Goal: Task Accomplishment & Management: Use online tool/utility

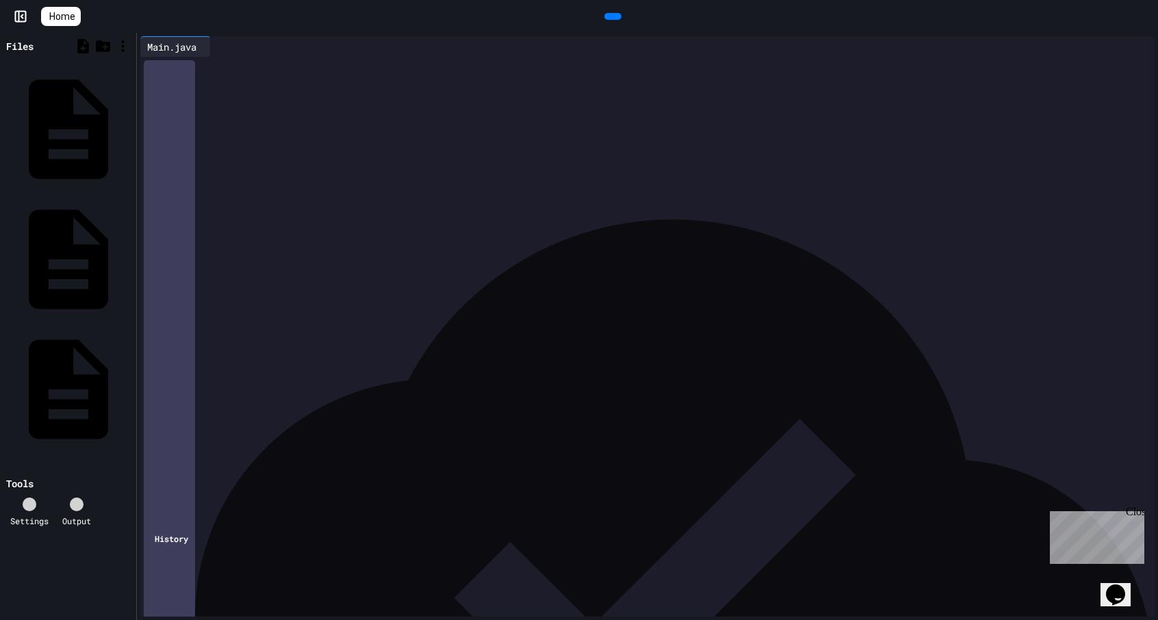
click at [49, 18] on icon at bounding box center [55, 24] width 14 height 12
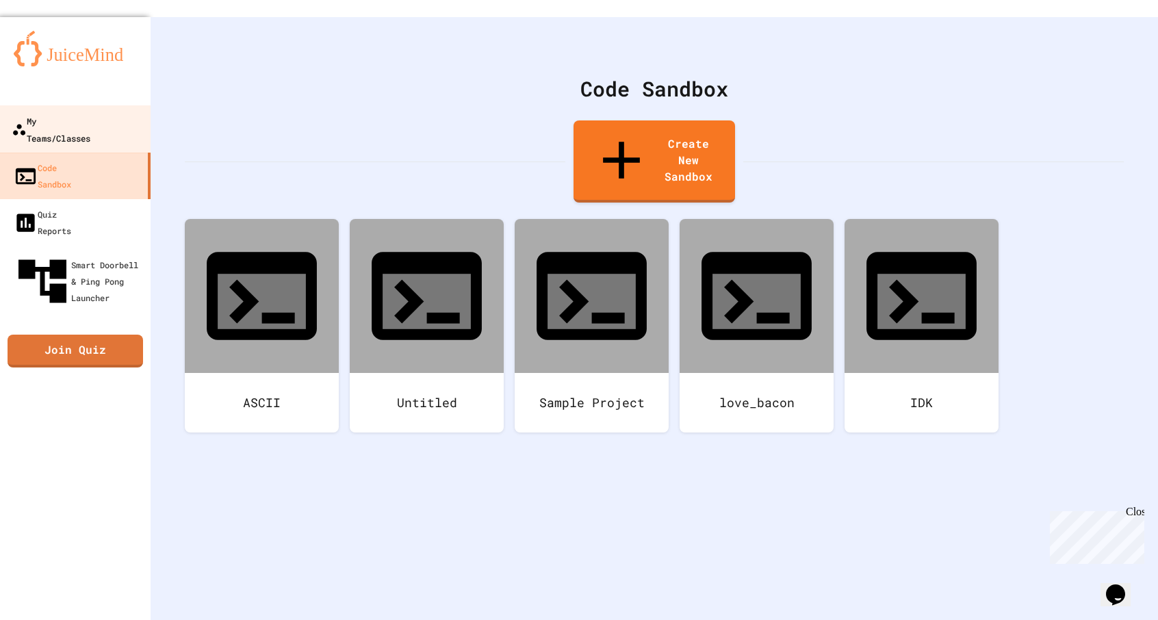
click at [63, 112] on div "My Teams/Classes" at bounding box center [51, 129] width 79 height 34
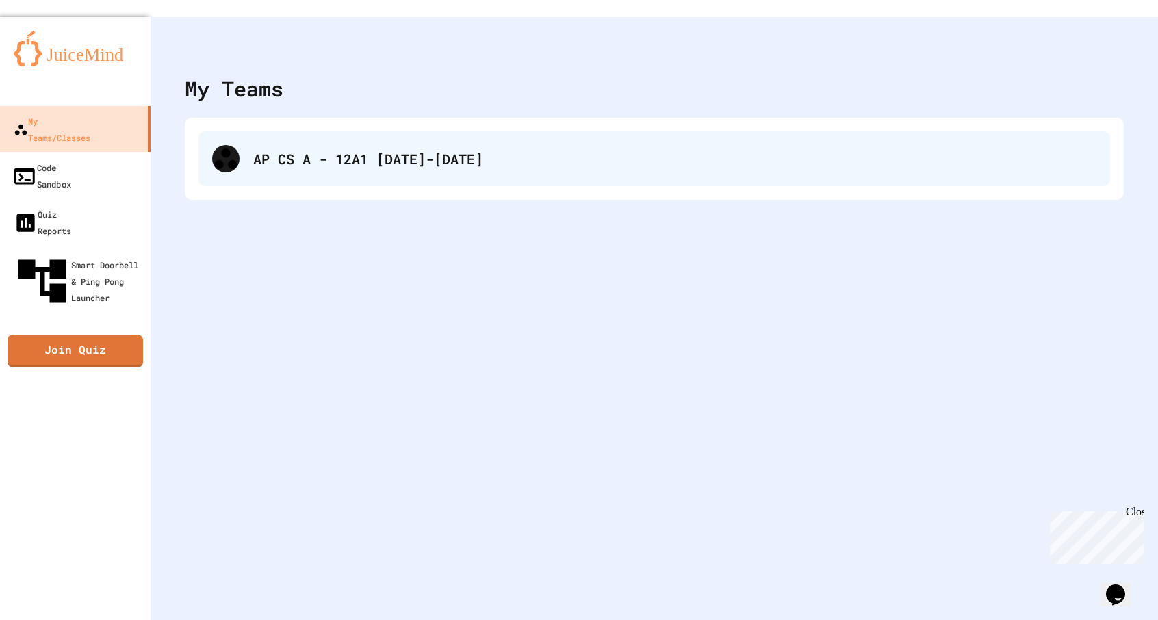
click at [321, 163] on div "AP CS A - 12A1 [DATE]-[DATE]" at bounding box center [655, 158] width 912 height 55
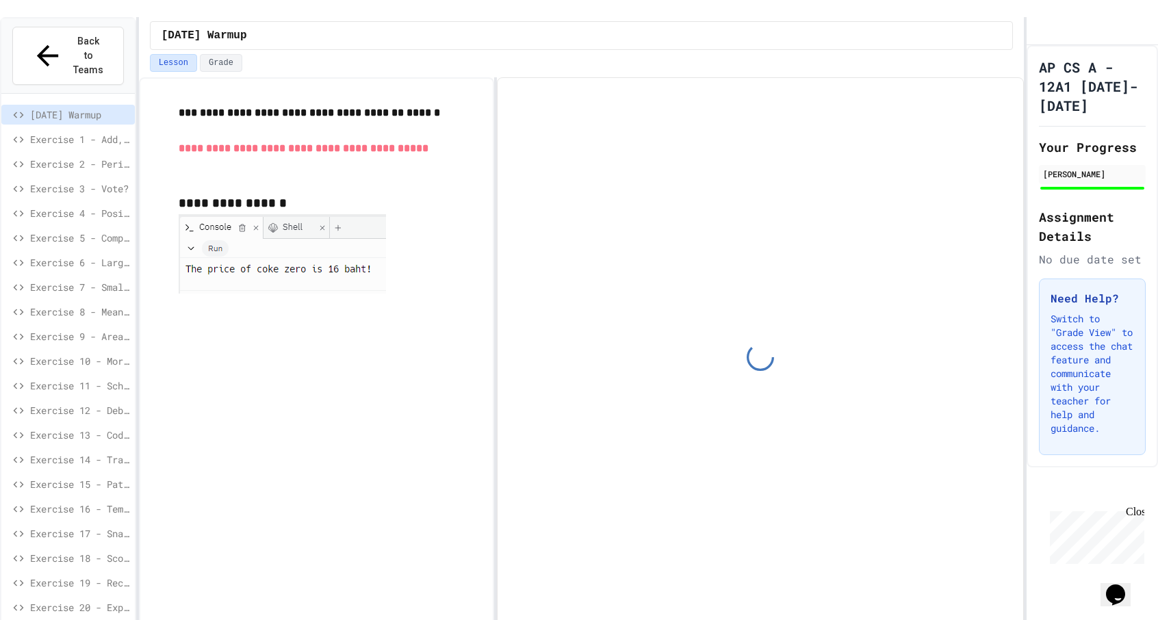
click at [58, 403] on span "Exercise 12 - Debug Assembly" at bounding box center [79, 410] width 99 height 14
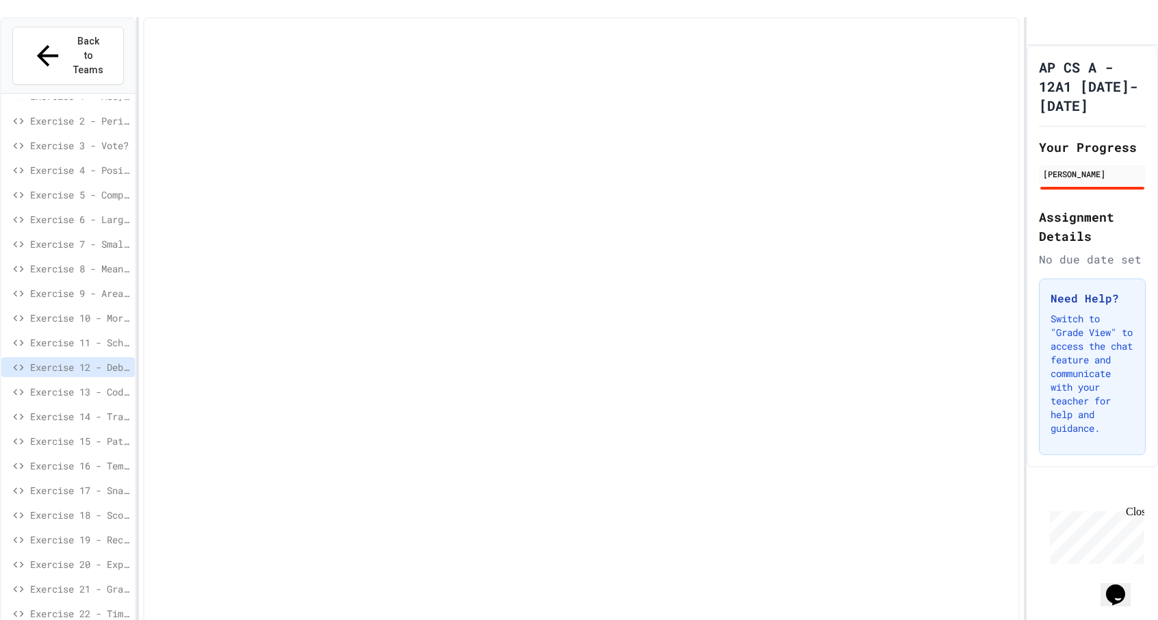
scroll to position [74, 0]
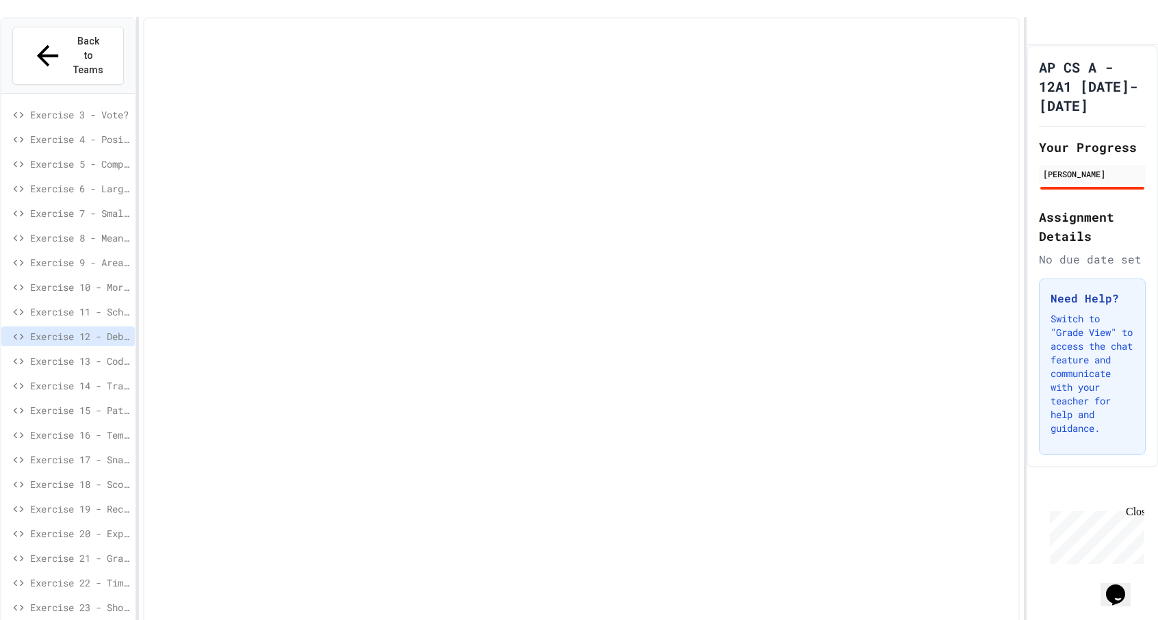
click at [75, 401] on div "Exercise 15 - Pattern Detective" at bounding box center [68, 411] width 134 height 20
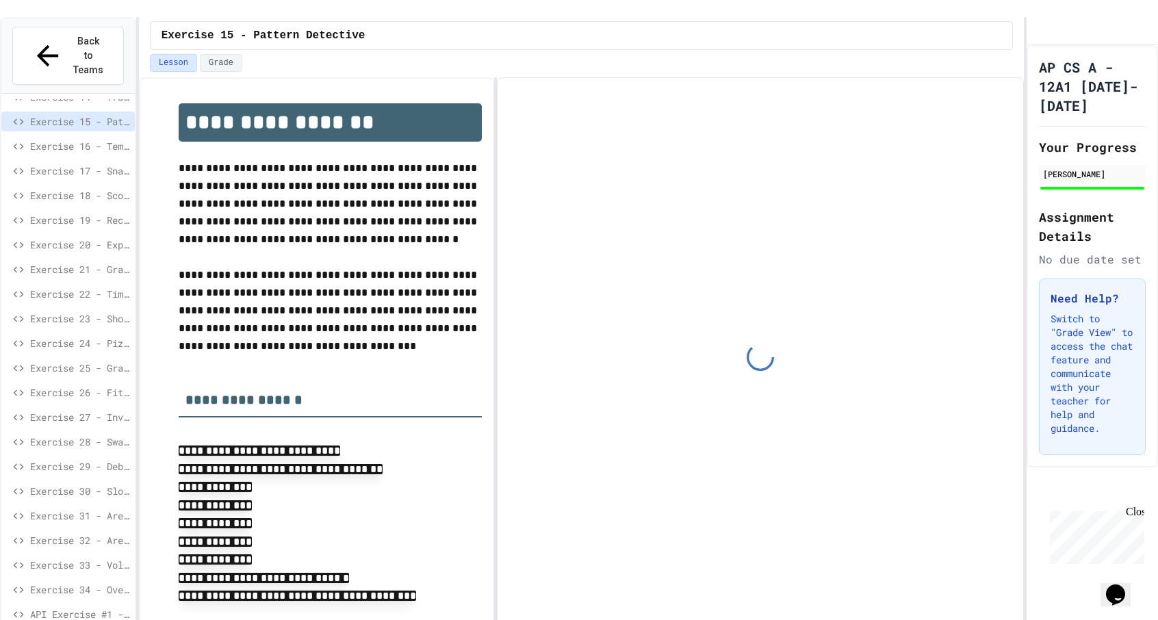
click at [86, 287] on span "Exercise 22 - Time Card Calculator" at bounding box center [79, 294] width 99 height 14
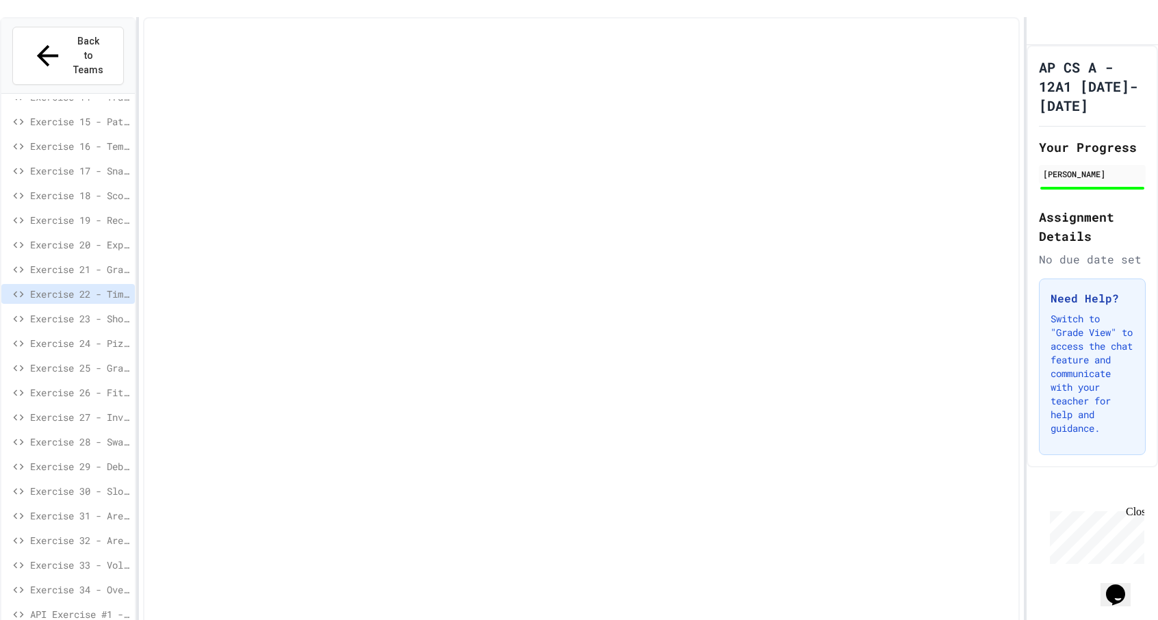
scroll to position [352, 0]
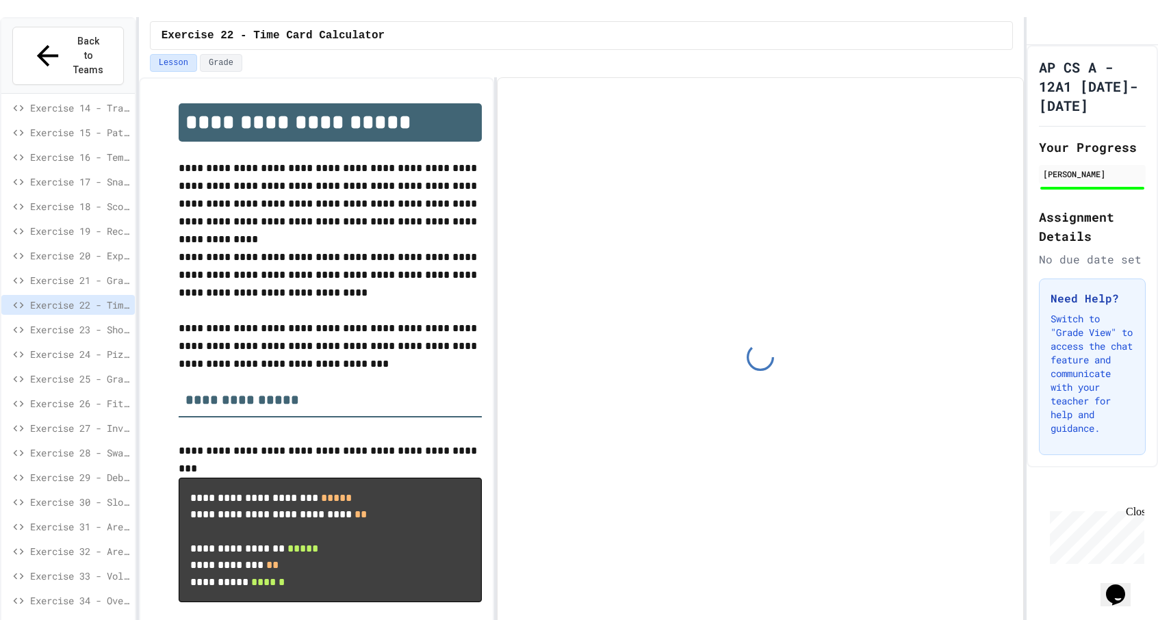
click at [64, 542] on div "Exercise 32 - Area of [GEOGRAPHIC_DATA]" at bounding box center [68, 554] width 134 height 25
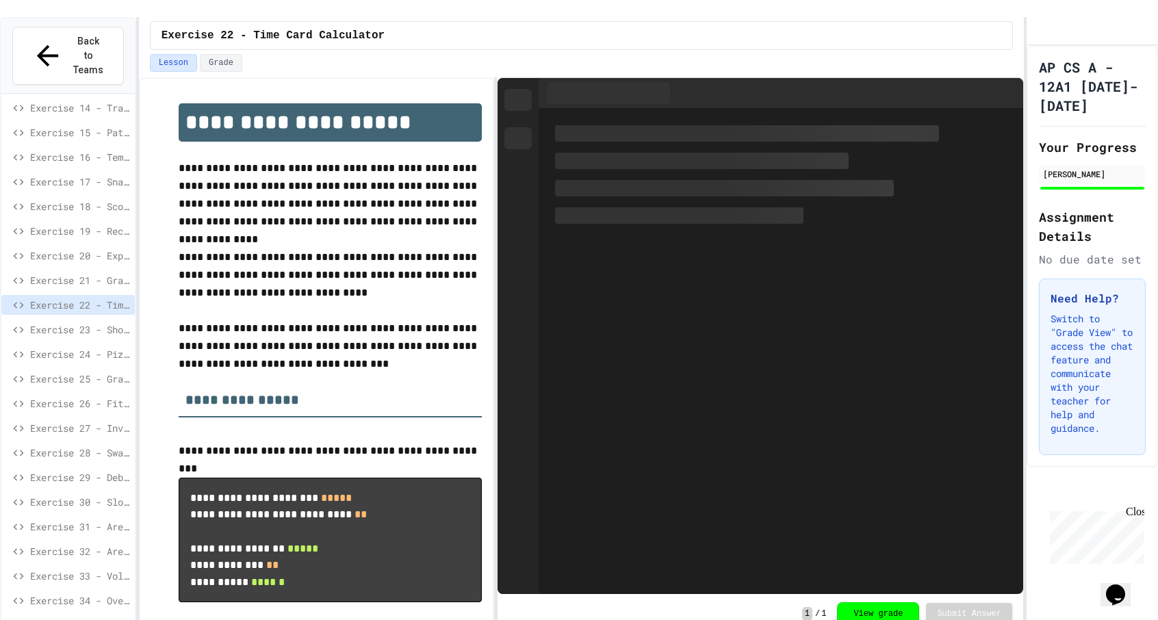
click at [63, 544] on span "Exercise 32 - Area of [GEOGRAPHIC_DATA]" at bounding box center [79, 551] width 99 height 14
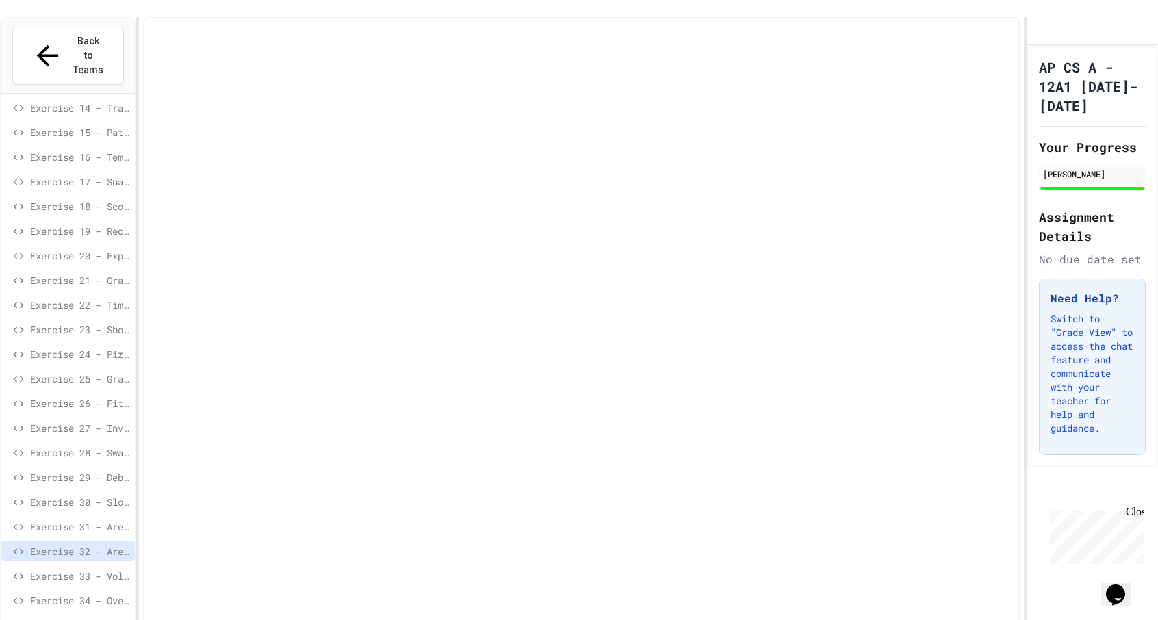
click at [52, 421] on span "Exercise 27 - Investment Portfolio Tracker" at bounding box center [79, 428] width 99 height 14
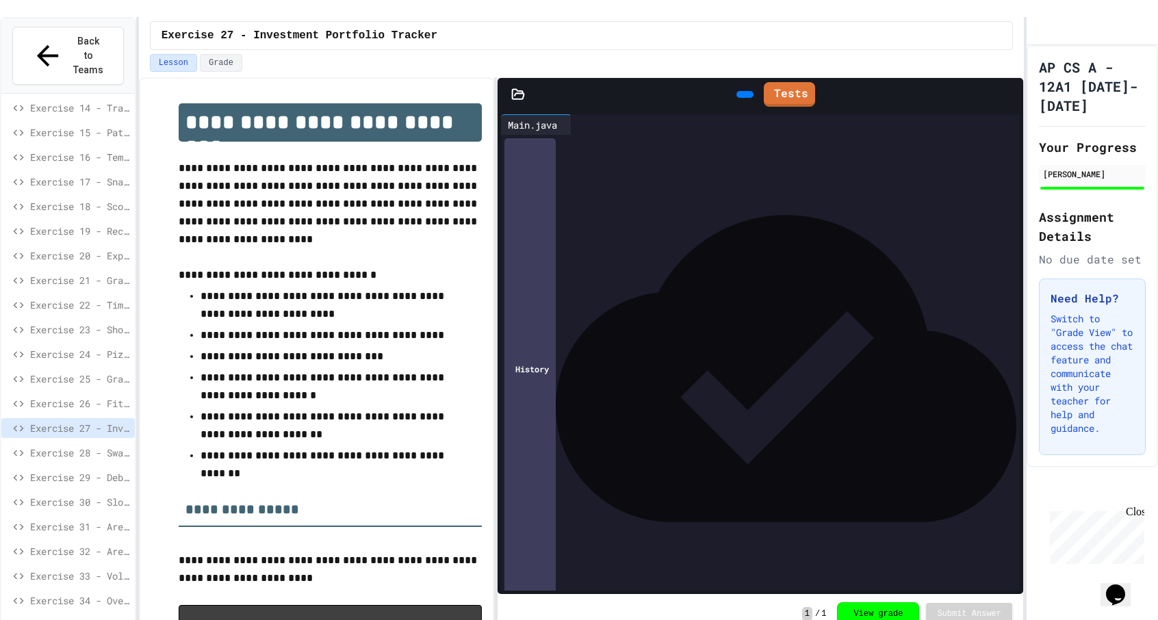
scroll to position [363, 0]
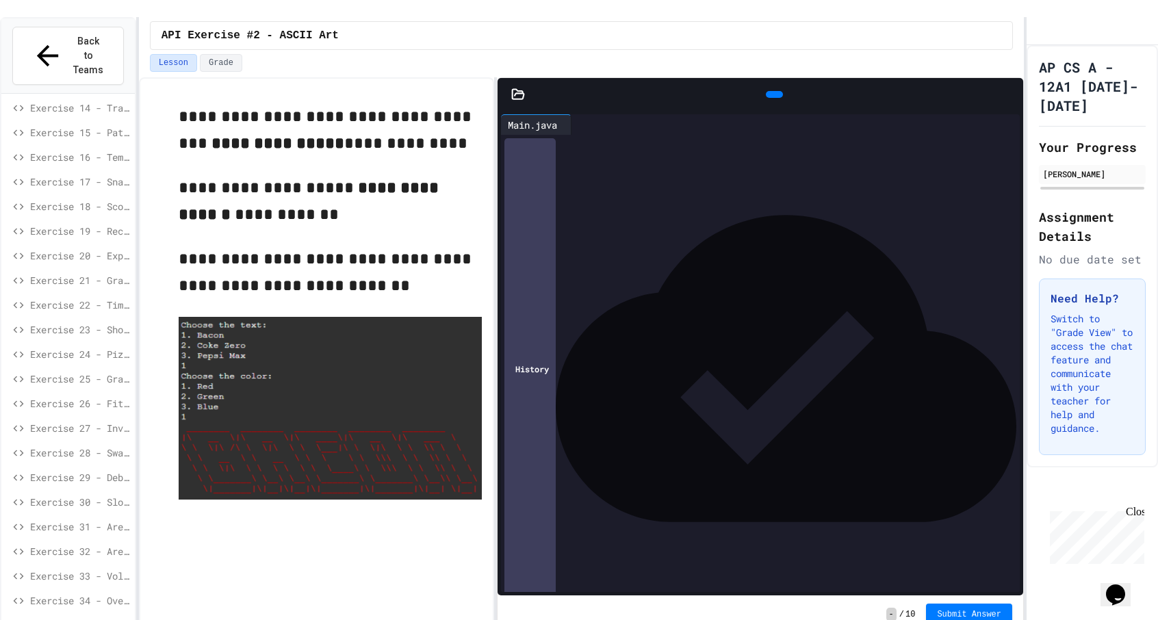
scroll to position [363, 0]
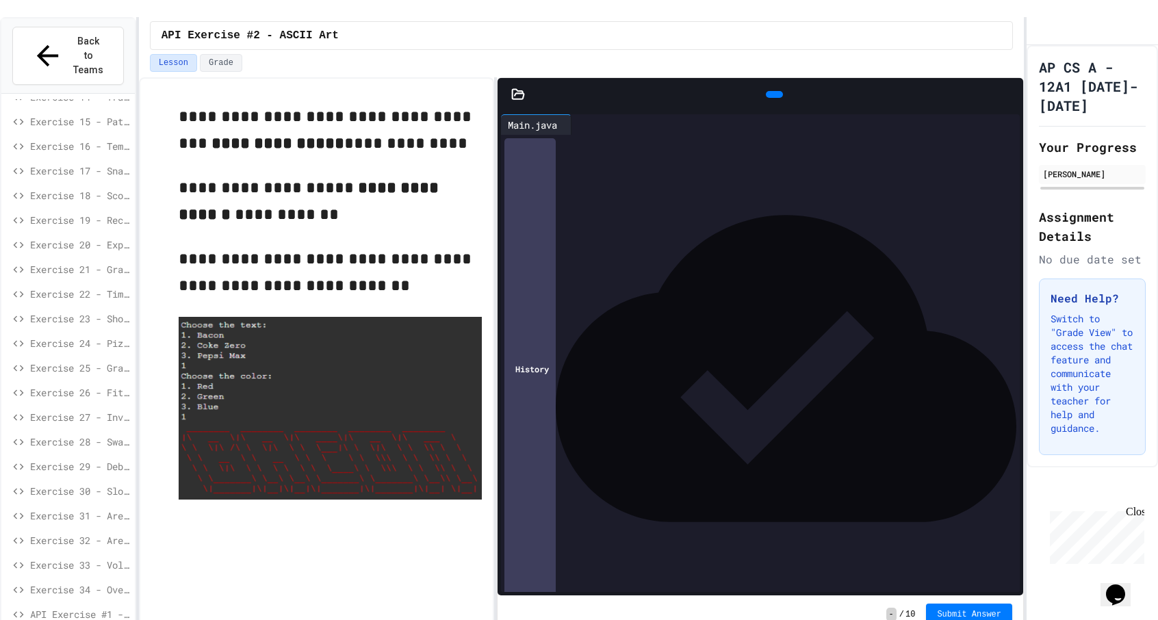
click at [72, 34] on span "Back to Teams" at bounding box center [88, 55] width 33 height 43
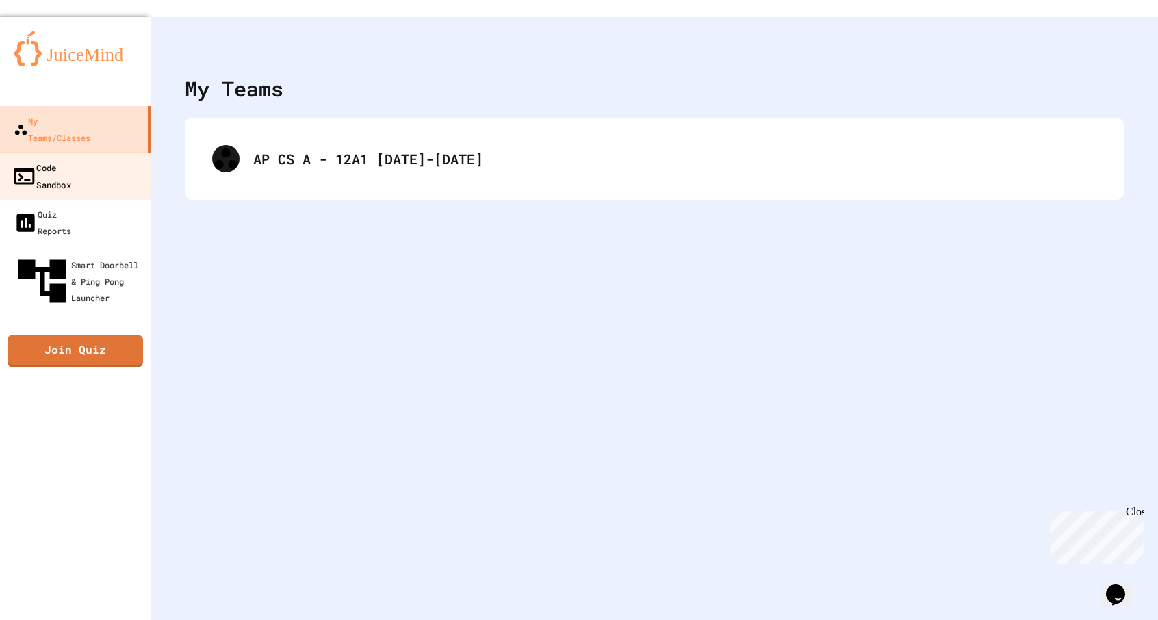
click at [46, 159] on div "Code Sandbox" at bounding box center [42, 176] width 60 height 34
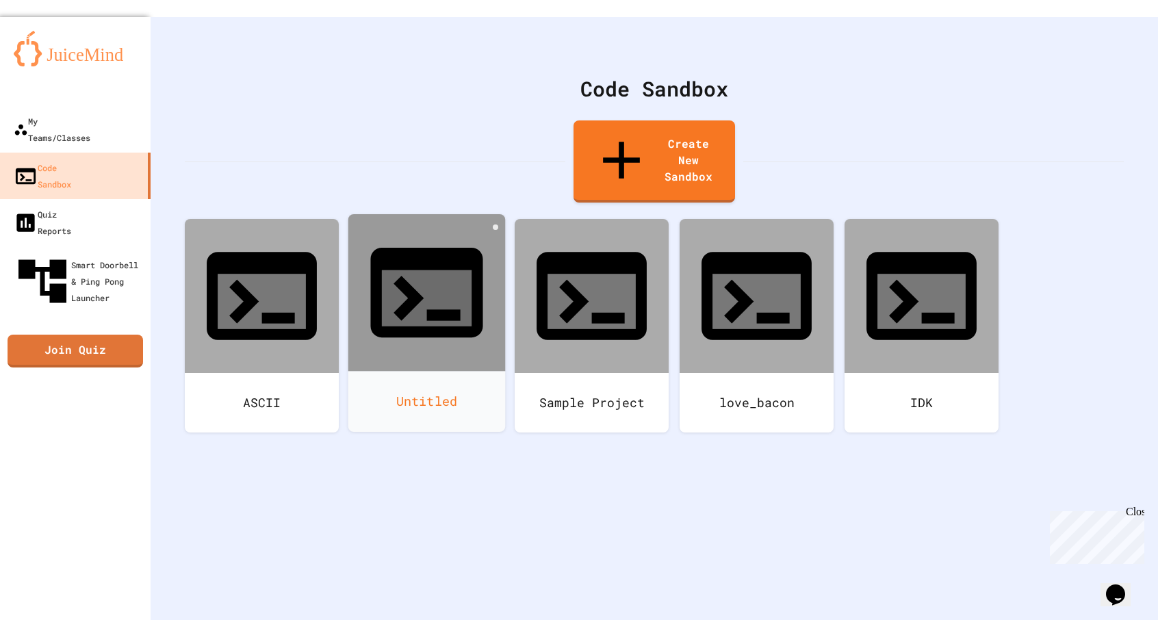
click at [469, 371] on div "Untitled" at bounding box center [426, 401] width 157 height 61
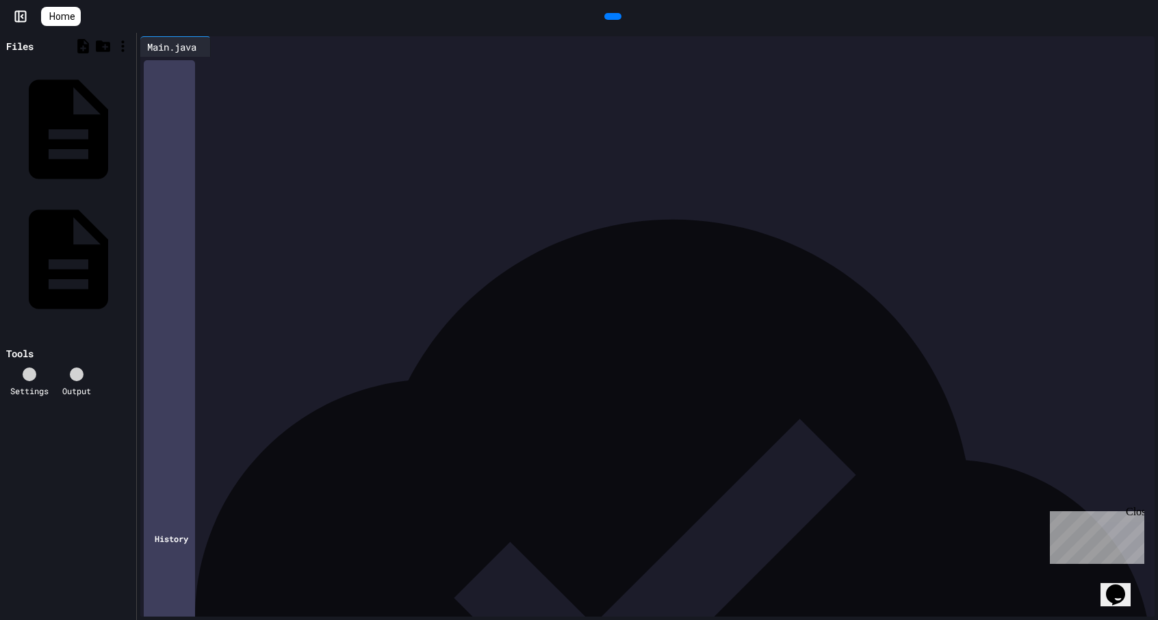
drag, startPoint x: 425, startPoint y: 260, endPoint x: 211, endPoint y: 257, distance: 214.3
click at [211, 257] on div "**********" at bounding box center [659, 258] width 991 height 14
click at [209, 262] on div "**********" at bounding box center [659, 258] width 991 height 14
click at [196, 258] on div "**********" at bounding box center [659, 258] width 991 height 14
click at [205, 260] on div "**********" at bounding box center [659, 258] width 991 height 14
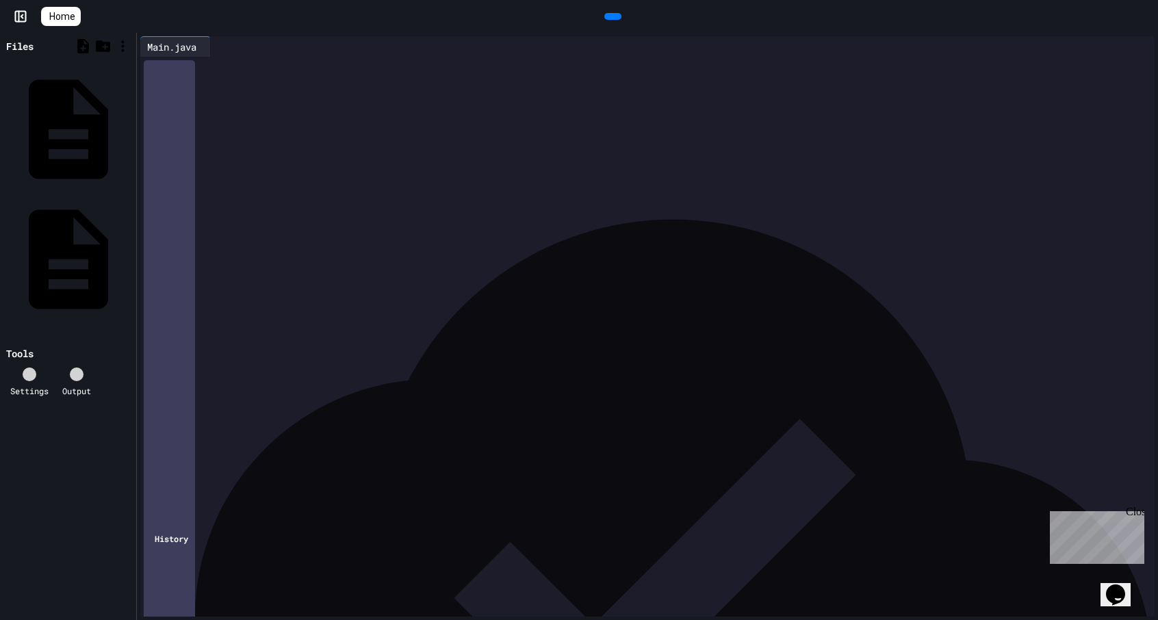
drag, startPoint x: 364, startPoint y: 284, endPoint x: 205, endPoint y: 288, distance: 158.9
click at [205, 288] on div "**********" at bounding box center [659, 285] width 991 height 14
copy div "**********"
click at [47, 16] on icon at bounding box center [47, 16] width 0 height 0
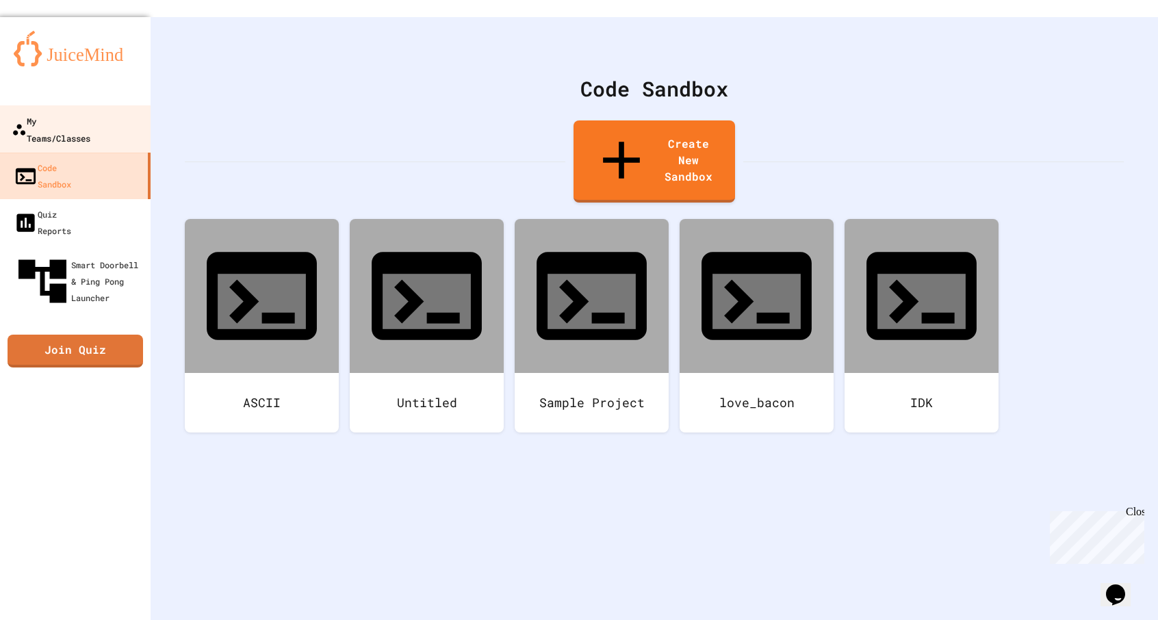
click at [90, 112] on div "My Teams/Classes" at bounding box center [51, 129] width 79 height 34
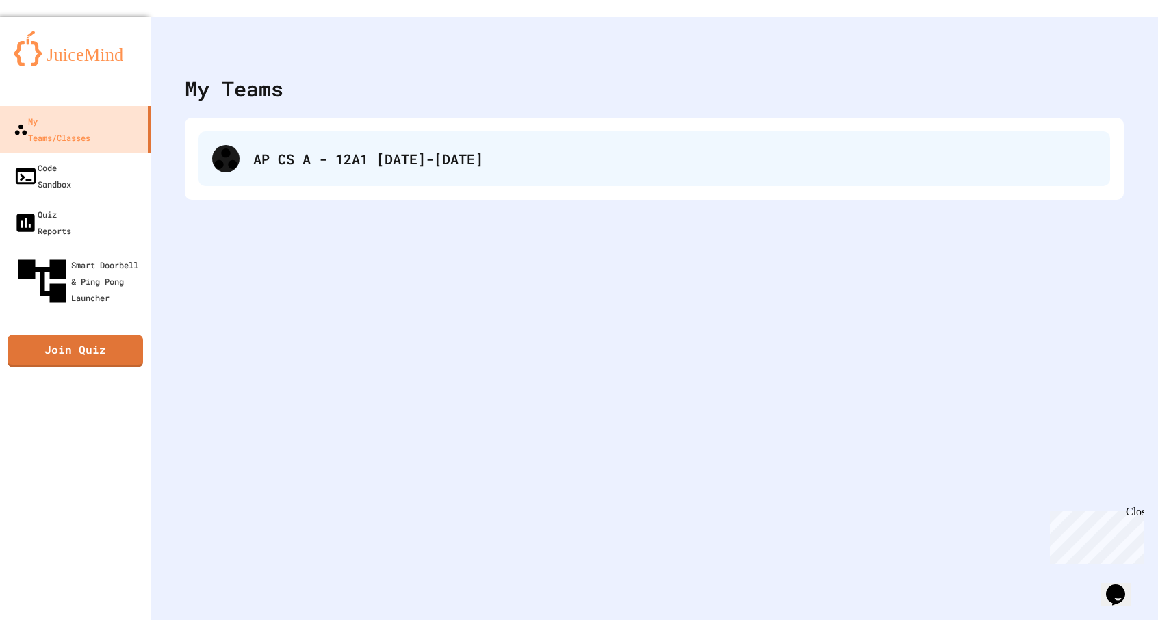
click at [440, 149] on div "AP CS A - 12A1 [DATE]-[DATE]" at bounding box center [675, 159] width 844 height 21
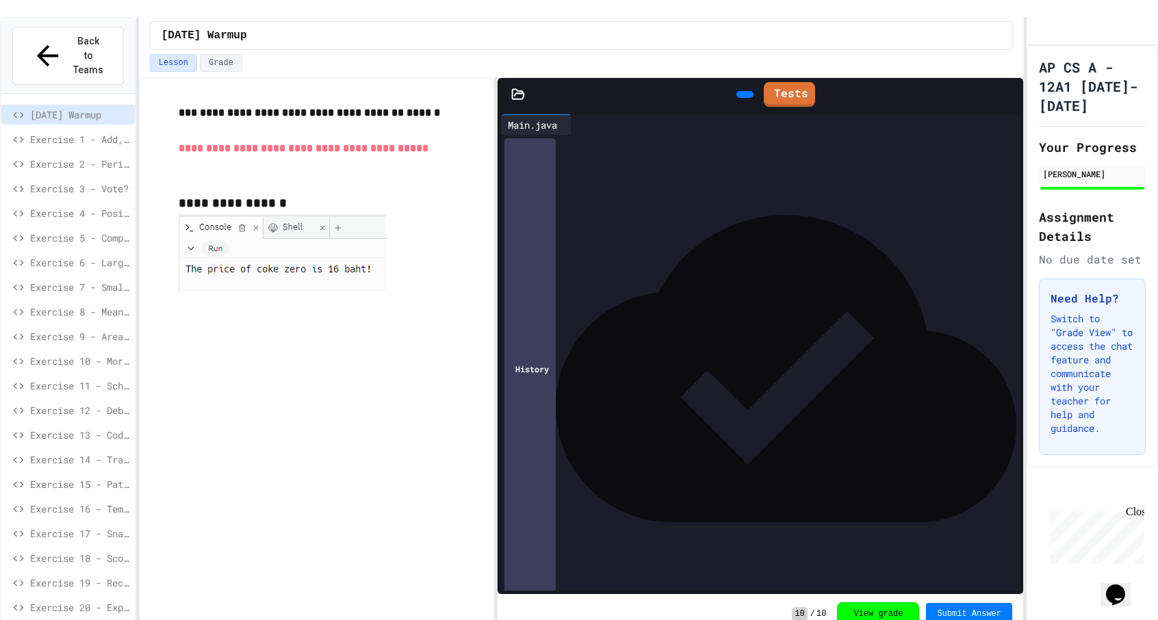
click at [579, 246] on div "**********" at bounding box center [771, 200] width 498 height 130
click at [388, 398] on div "**********" at bounding box center [317, 357] width 356 height 560
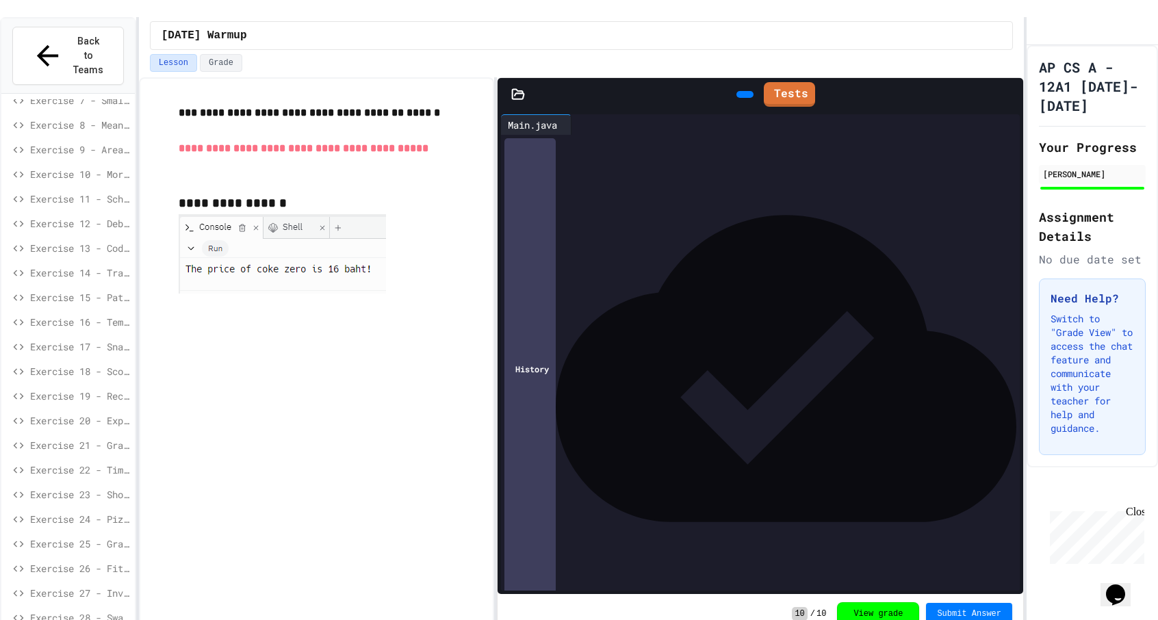
scroll to position [363, 0]
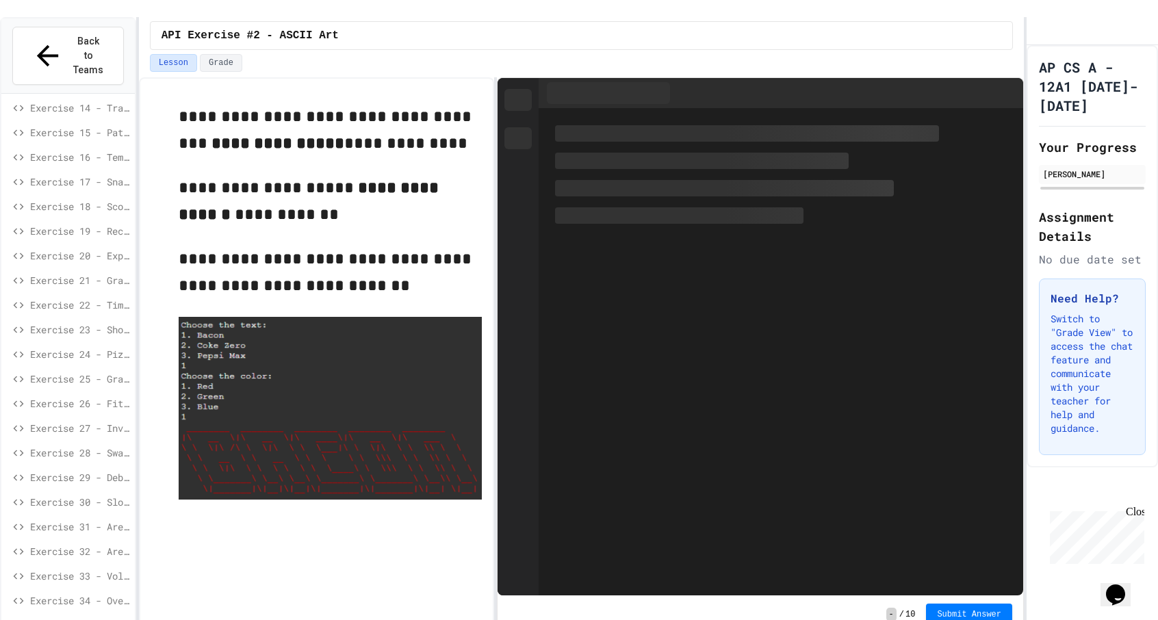
click at [705, 310] on div at bounding box center [781, 352] width 485 height 487
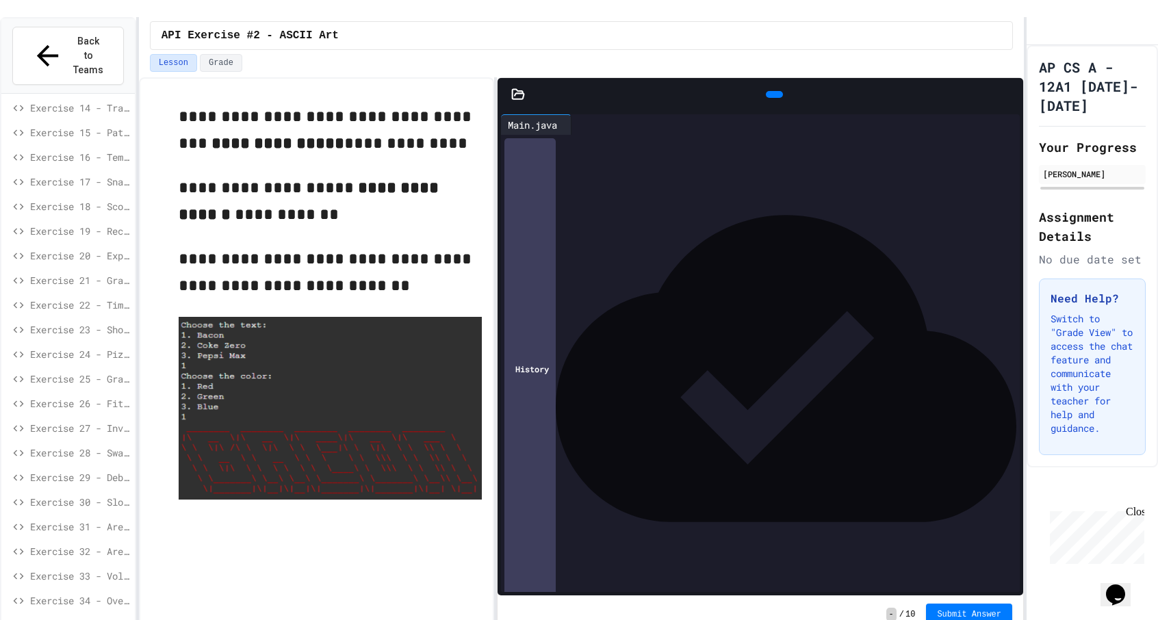
click at [643, 179] on div "*" at bounding box center [771, 186] width 498 height 14
click at [577, 125] on icon at bounding box center [577, 125] width 0 height 0
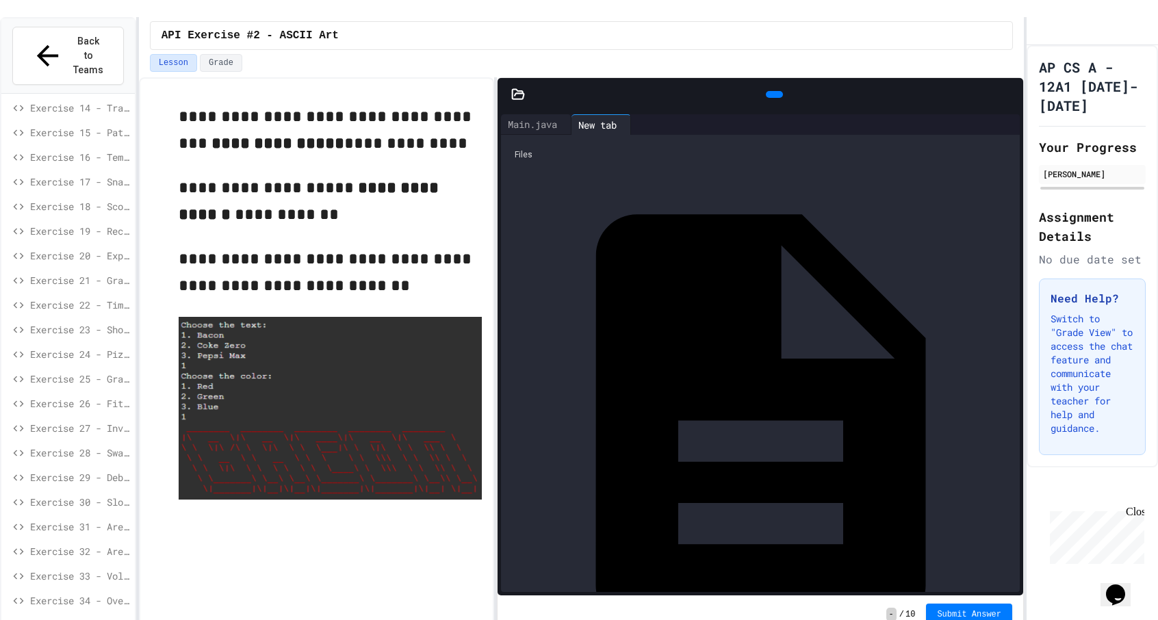
click at [1001, 125] on icon at bounding box center [1001, 125] width 0 height 0
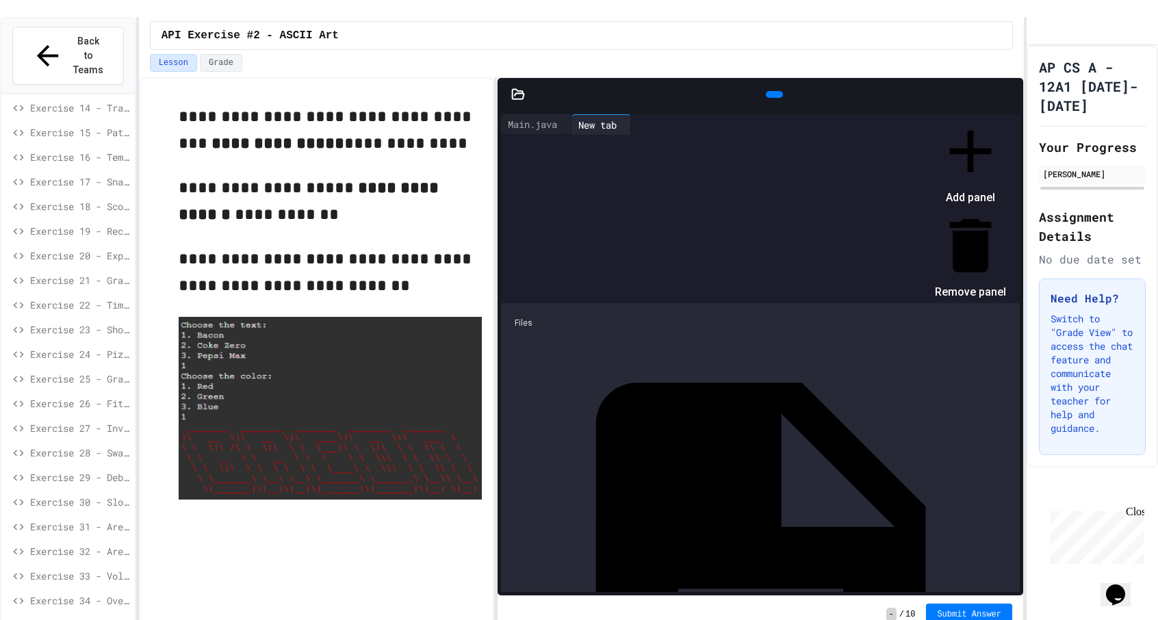
click at [998, 127] on icon at bounding box center [970, 151] width 71 height 71
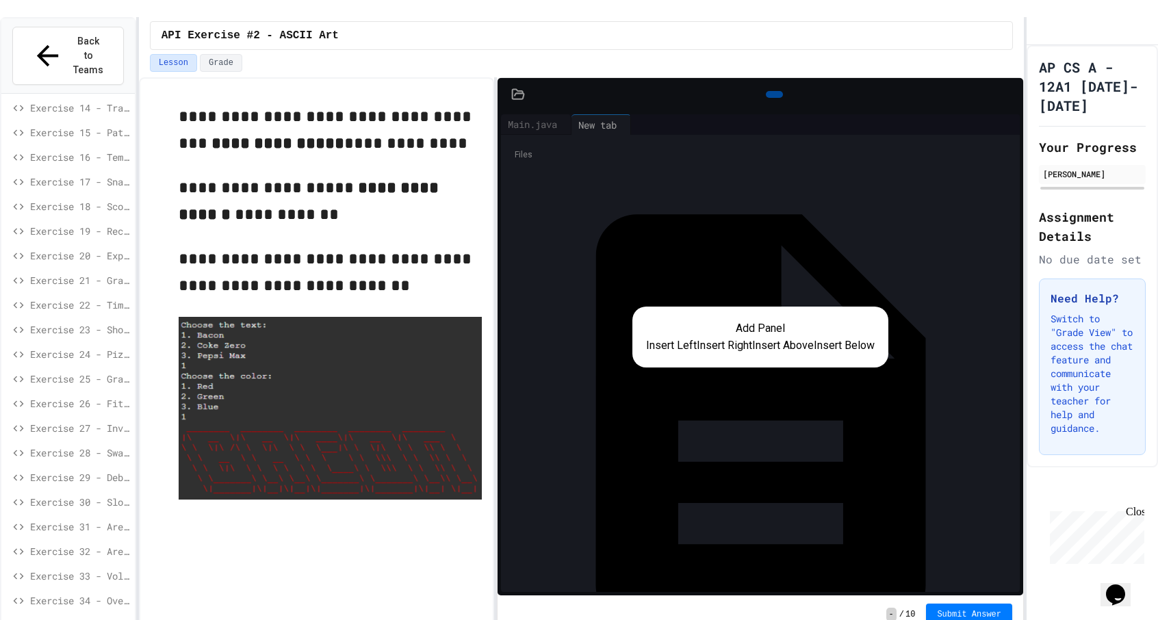
click at [653, 338] on button "Insert Left" at bounding box center [671, 346] width 51 height 16
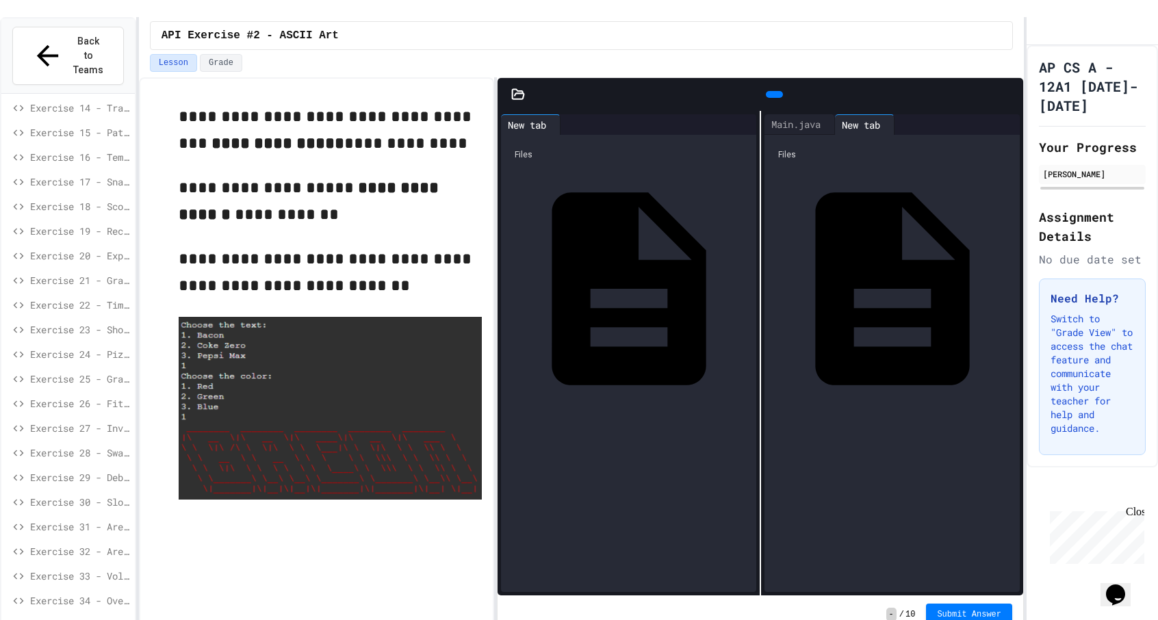
click at [732, 125] on div at bounding box center [737, 125] width 11 height 0
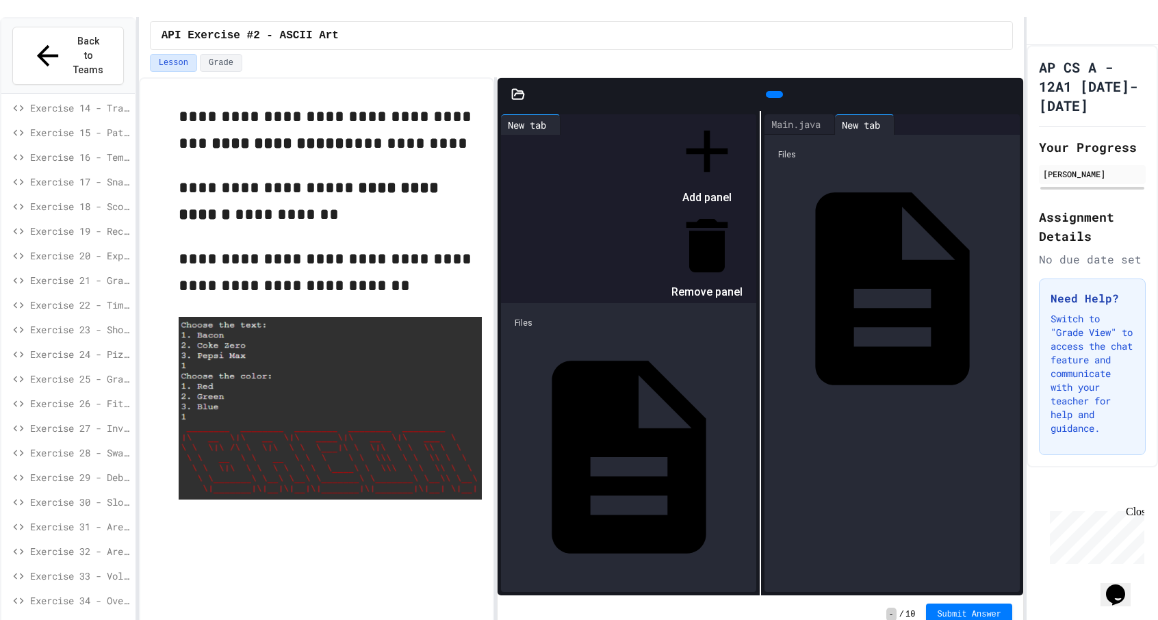
click at [743, 210] on li "Remove panel" at bounding box center [707, 256] width 71 height 93
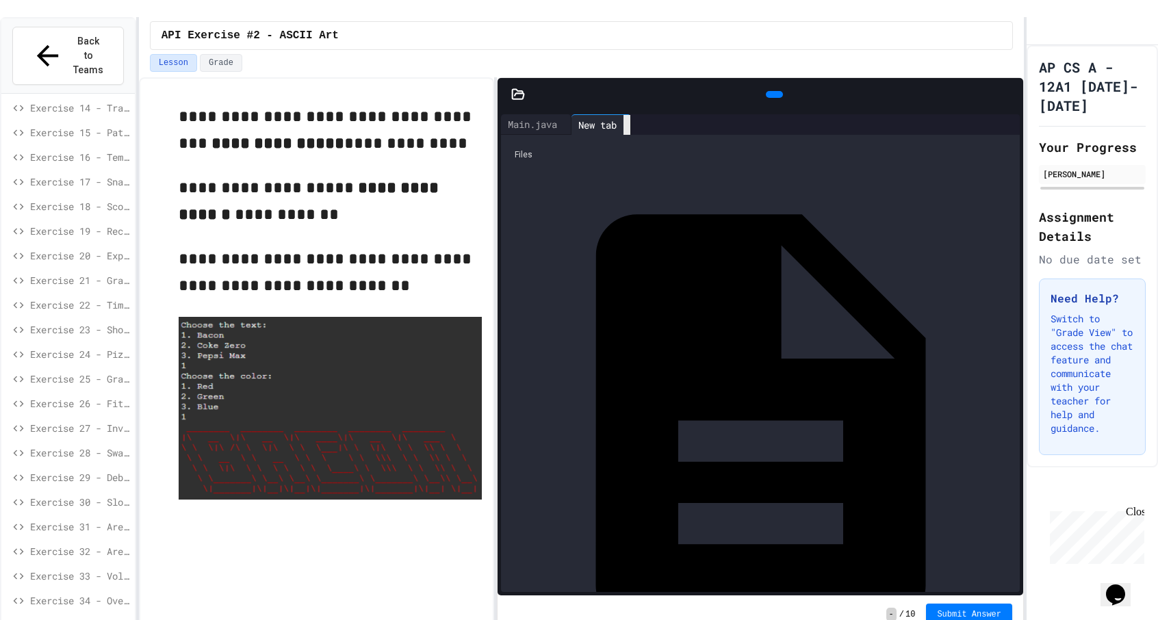
click at [627, 125] on icon at bounding box center [627, 125] width 0 height 0
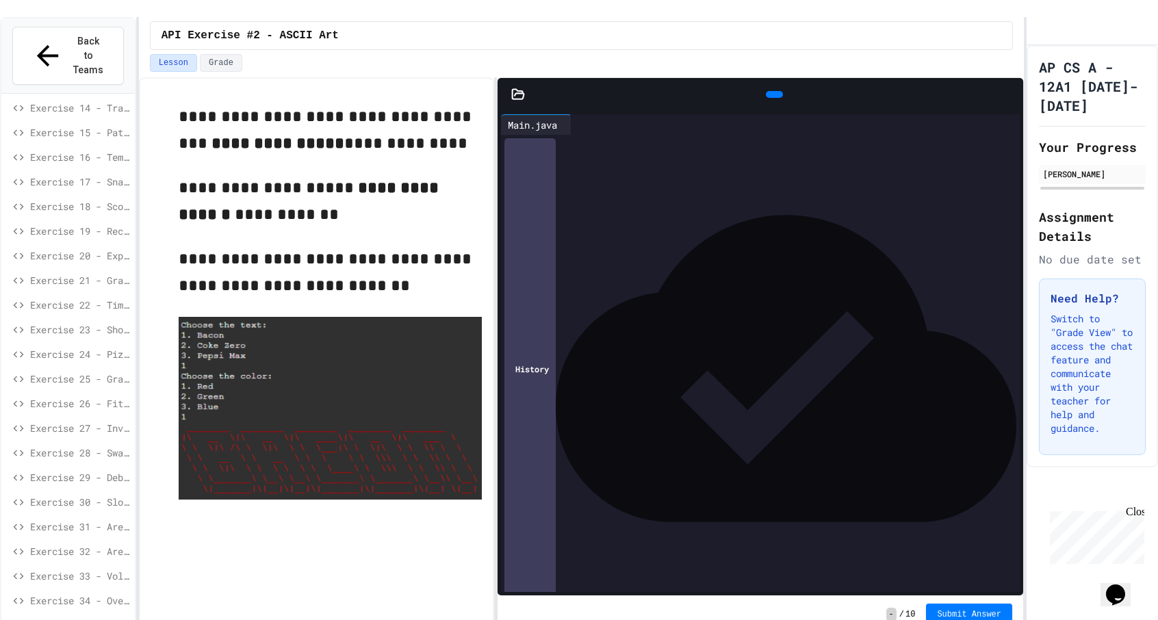
click at [577, 125] on icon at bounding box center [577, 125] width 0 height 0
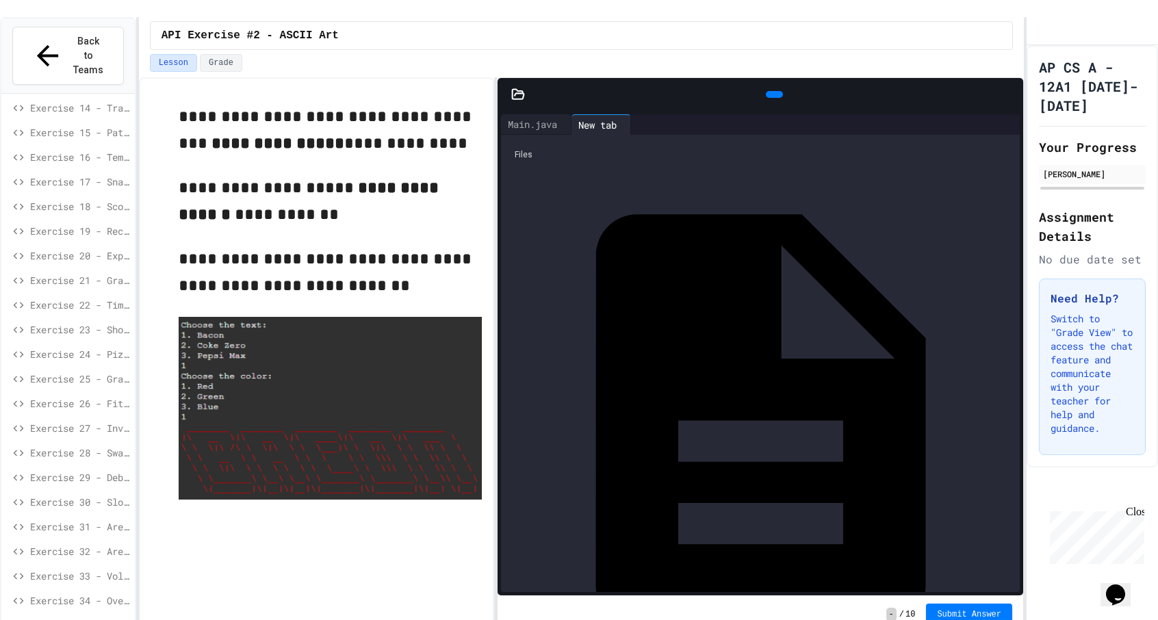
click at [604, 118] on div "New tab" at bounding box center [598, 125] width 52 height 14
click at [544, 142] on div "Files" at bounding box center [760, 155] width 505 height 26
click at [1012, 414] on div "Main.java" at bounding box center [1012, 421] width 0 height 14
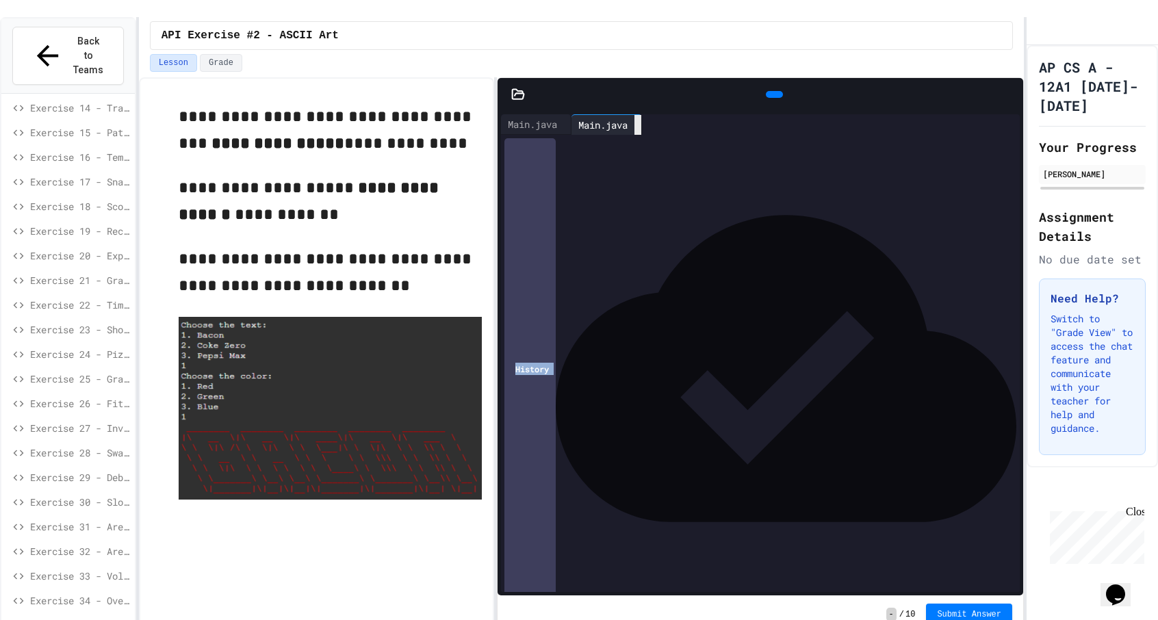
click at [638, 125] on icon at bounding box center [638, 125] width 0 height 0
click at [652, 125] on div at bounding box center [795, 125] width 424 height 0
click at [514, 88] on icon at bounding box center [518, 95] width 14 height 14
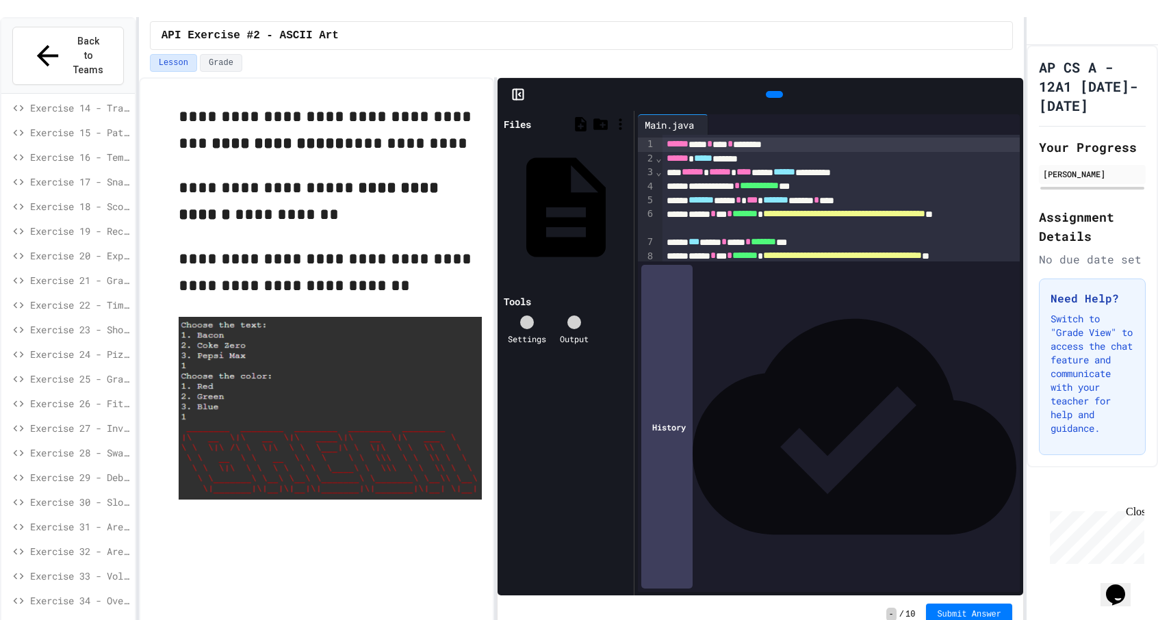
click at [626, 54] on div "Lesson Grade" at bounding box center [581, 63] width 863 height 18
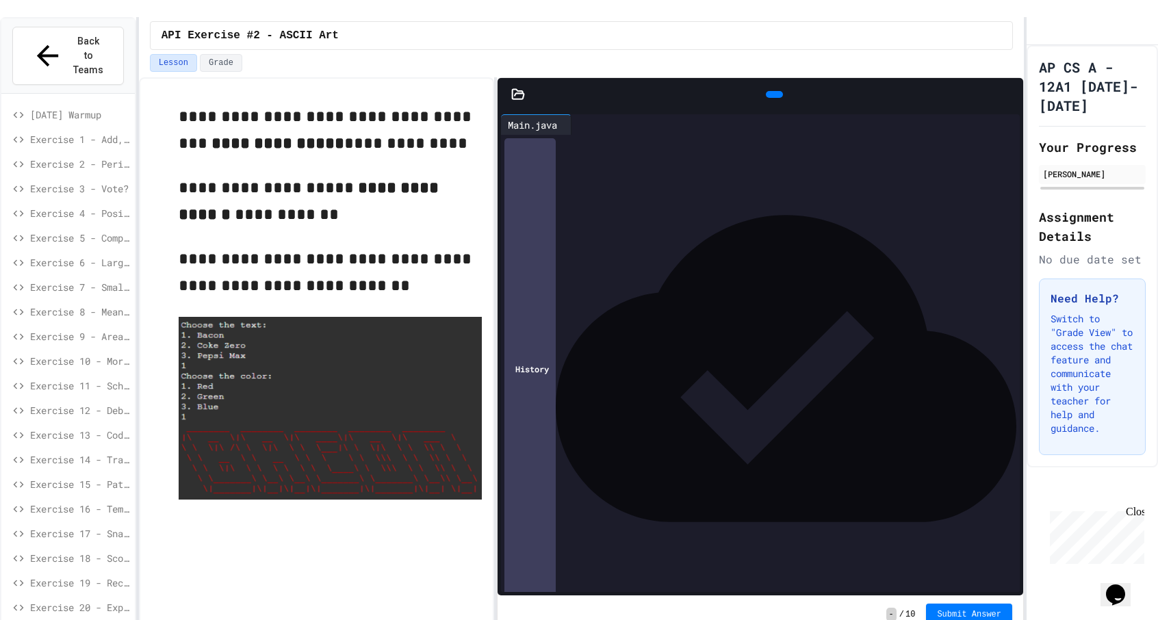
click at [517, 88] on icon at bounding box center [518, 95] width 14 height 14
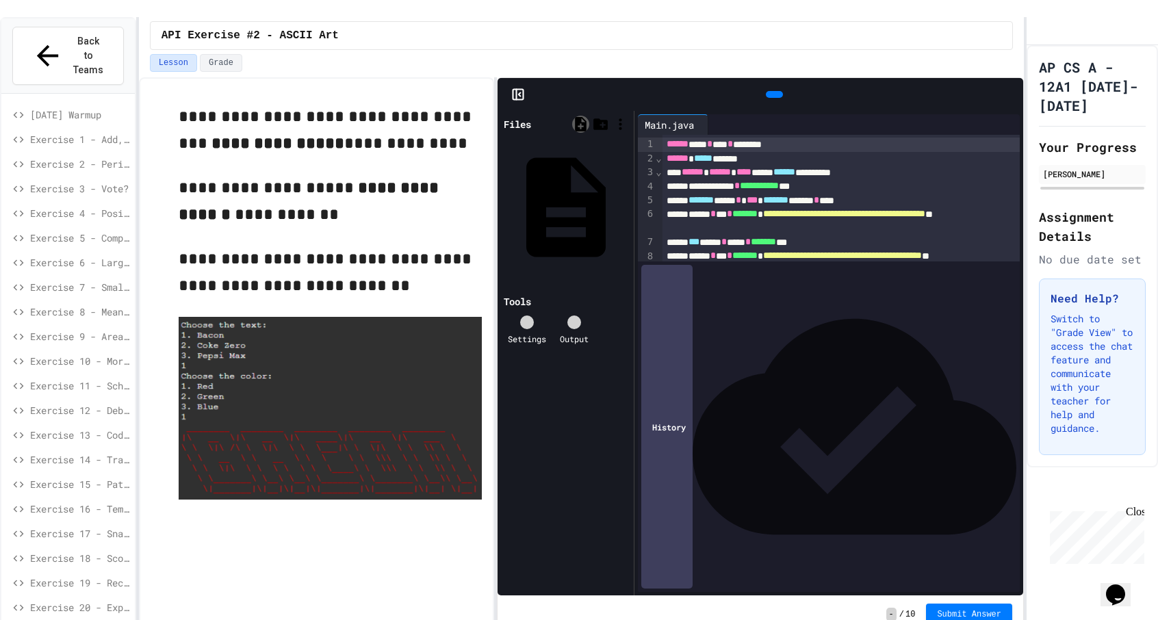
click at [583, 117] on icon at bounding box center [581, 124] width 12 height 14
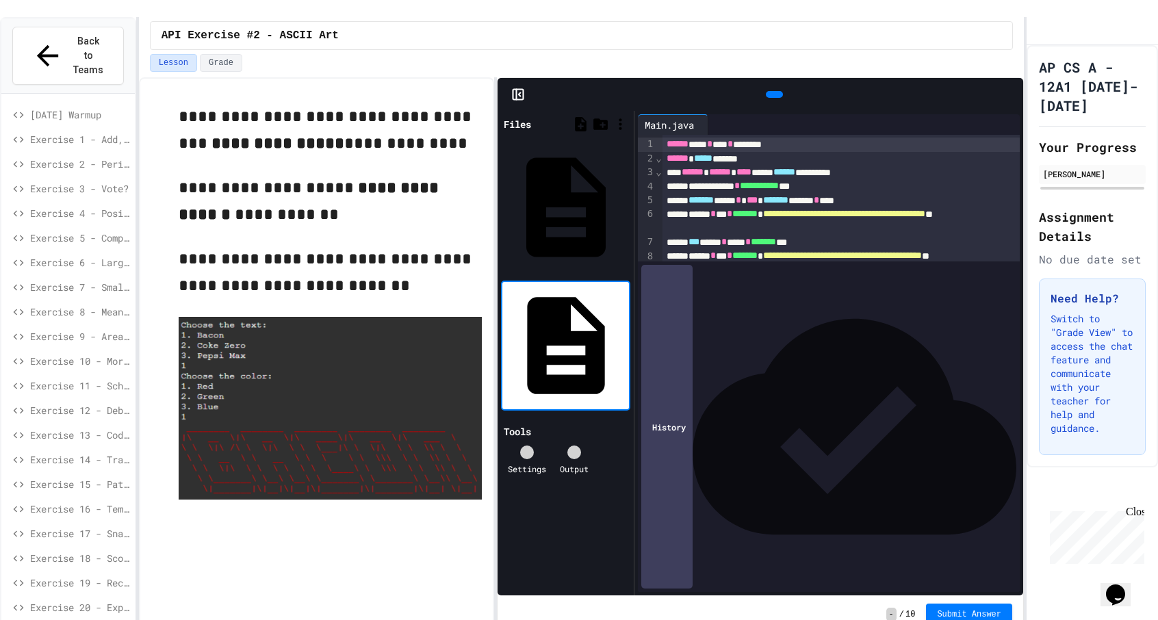
click at [628, 339] on input at bounding box center [628, 346] width 0 height 14
type input "*******"
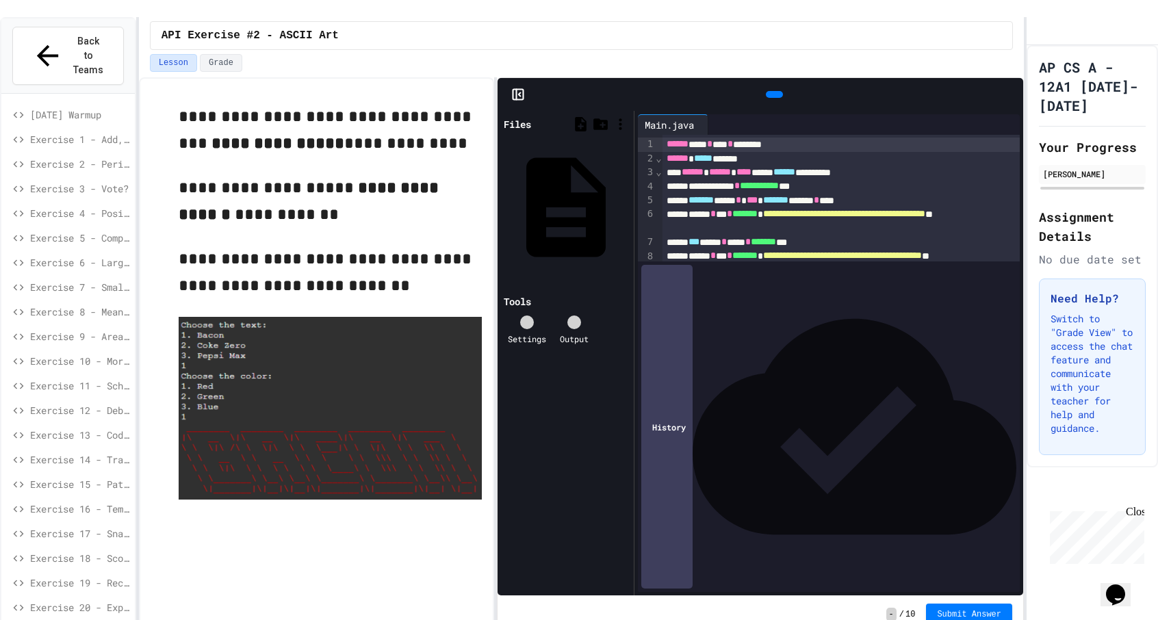
click at [522, 294] on div "Tools" at bounding box center [517, 301] width 27 height 14
click at [524, 163] on div "Files Main.java Tools" at bounding box center [566, 353] width 136 height 485
click at [572, 114] on div at bounding box center [601, 124] width 60 height 20
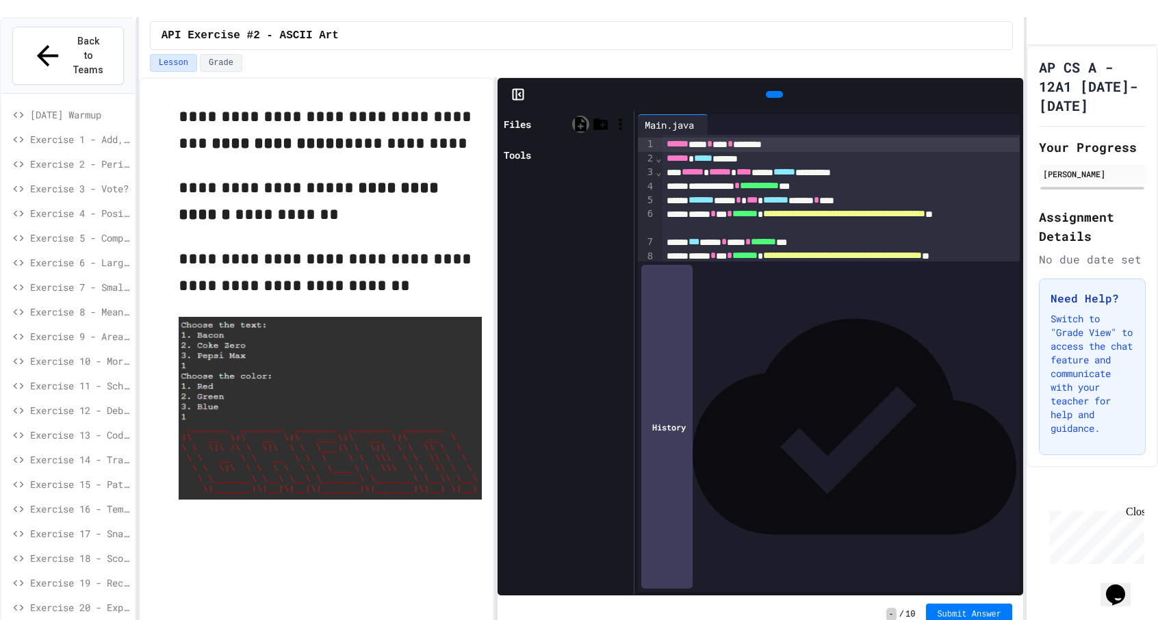
click at [582, 117] on icon at bounding box center [581, 124] width 12 height 14
click at [501, 125] on icon at bounding box center [501, 125] width 0 height 0
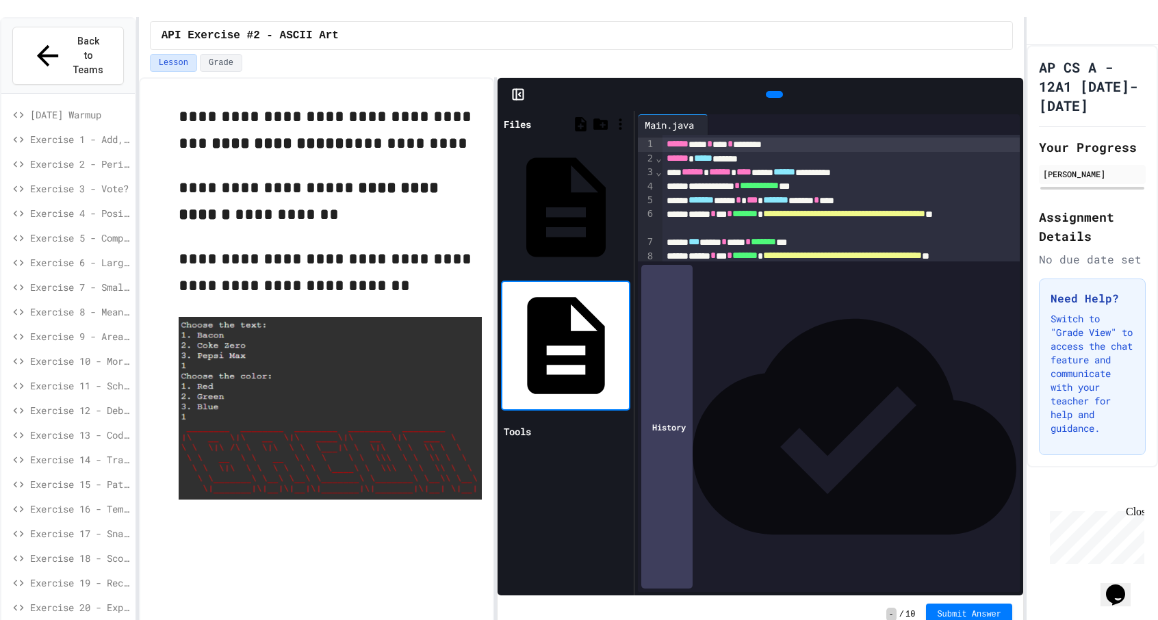
type input "**********"
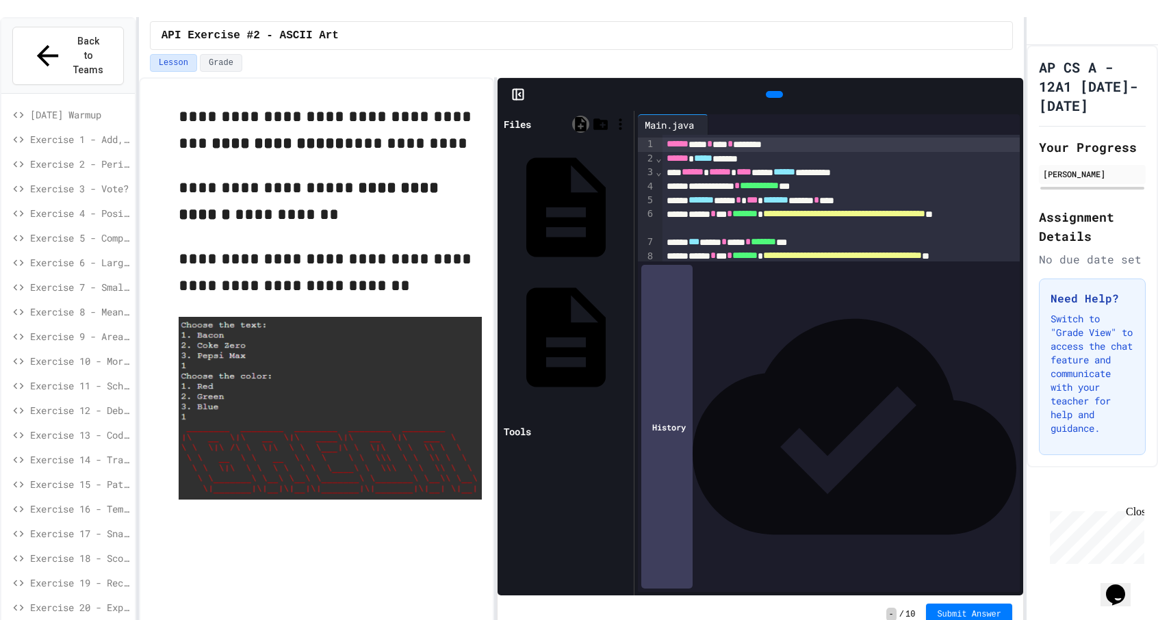
click at [579, 117] on icon at bounding box center [581, 124] width 12 height 14
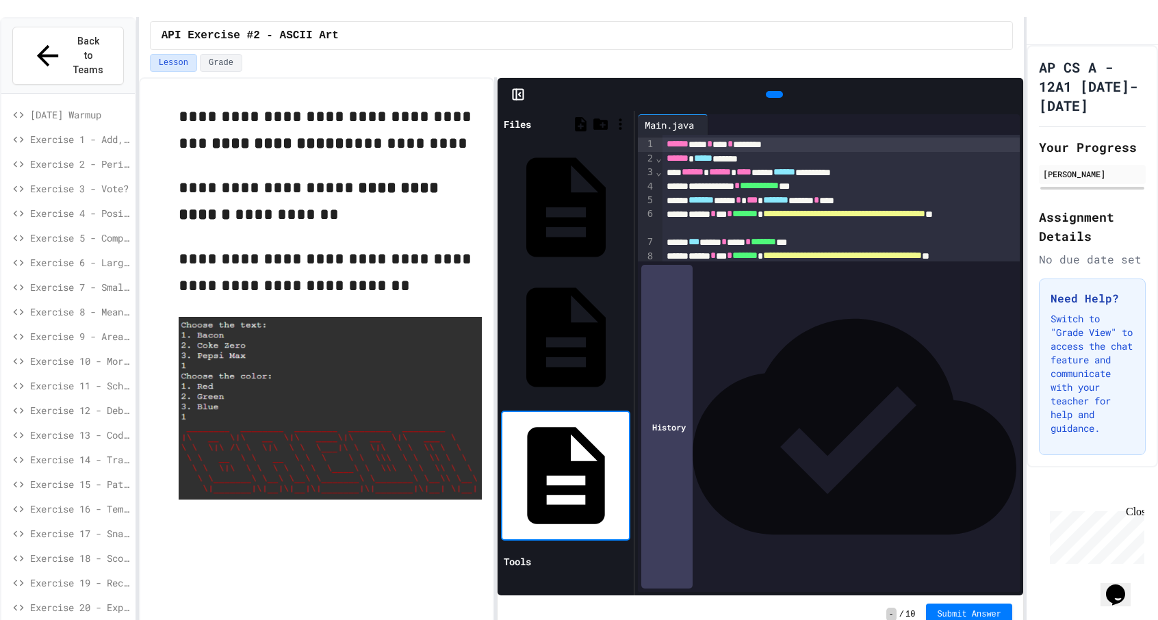
type input "********"
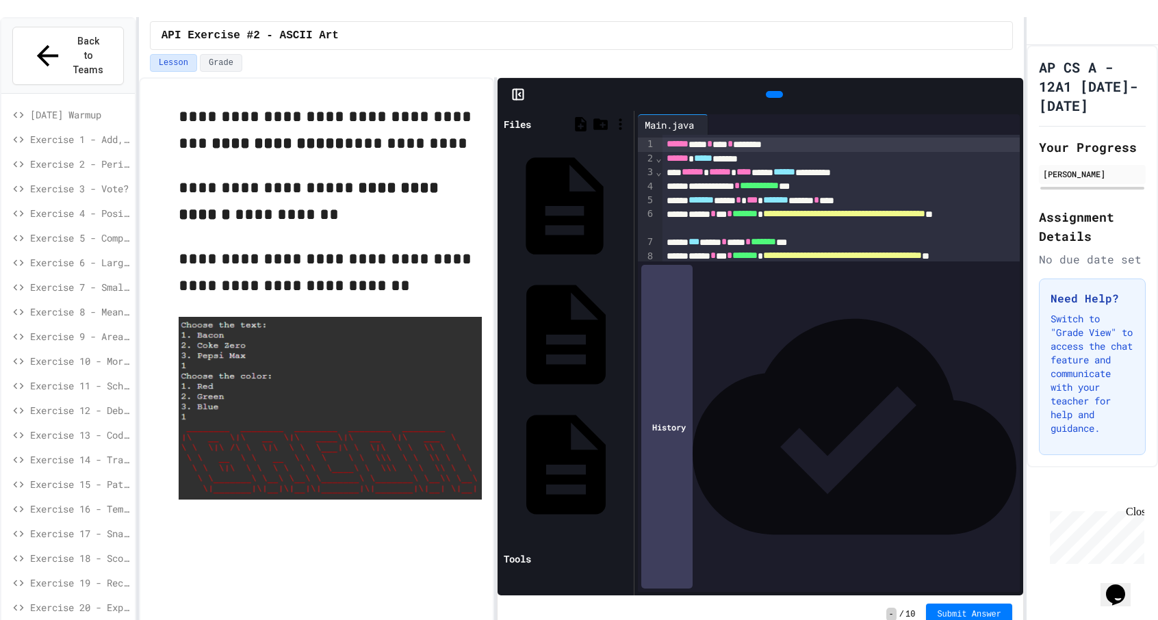
click at [626, 199] on div "Art.java" at bounding box center [626, 206] width 0 height 14
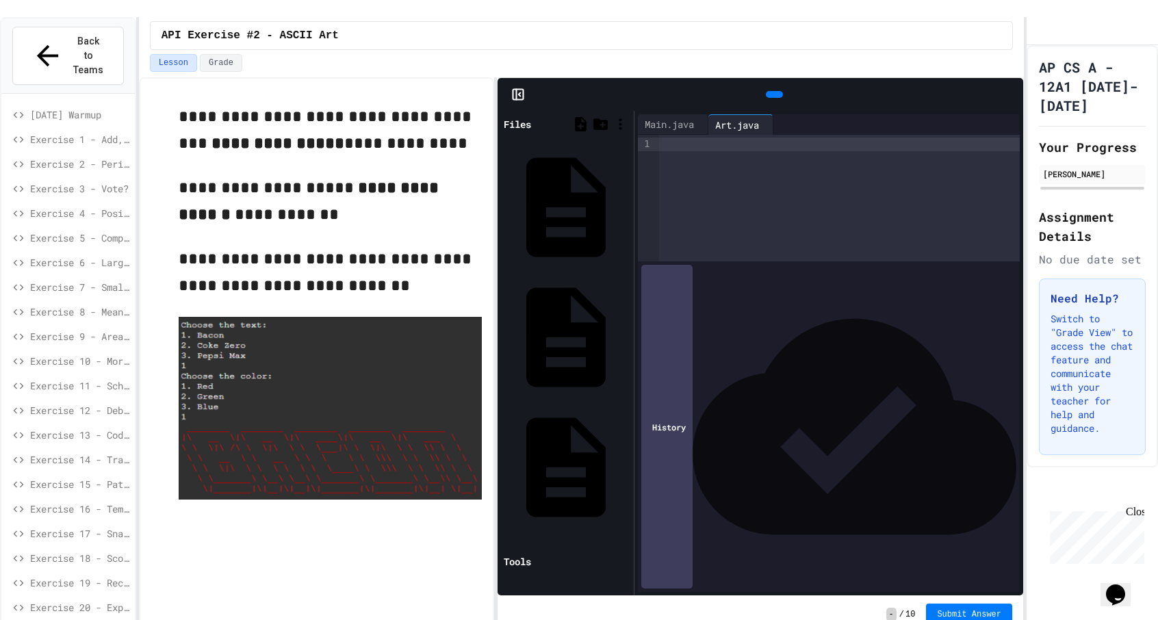
click at [672, 138] on div at bounding box center [839, 145] width 361 height 14
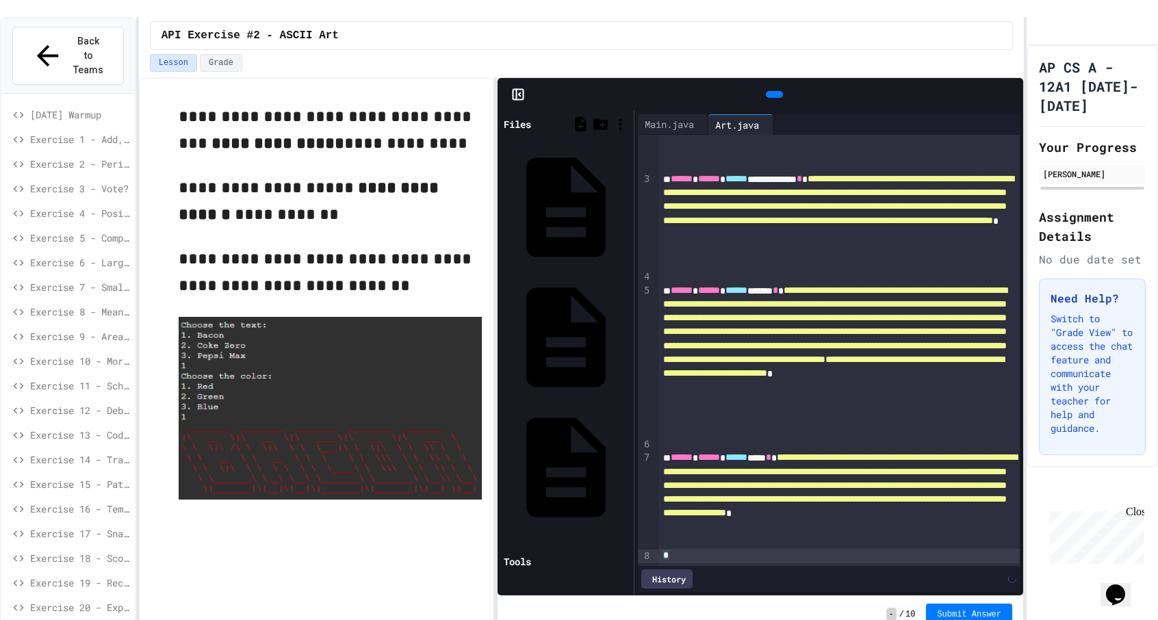
scroll to position [104, 0]
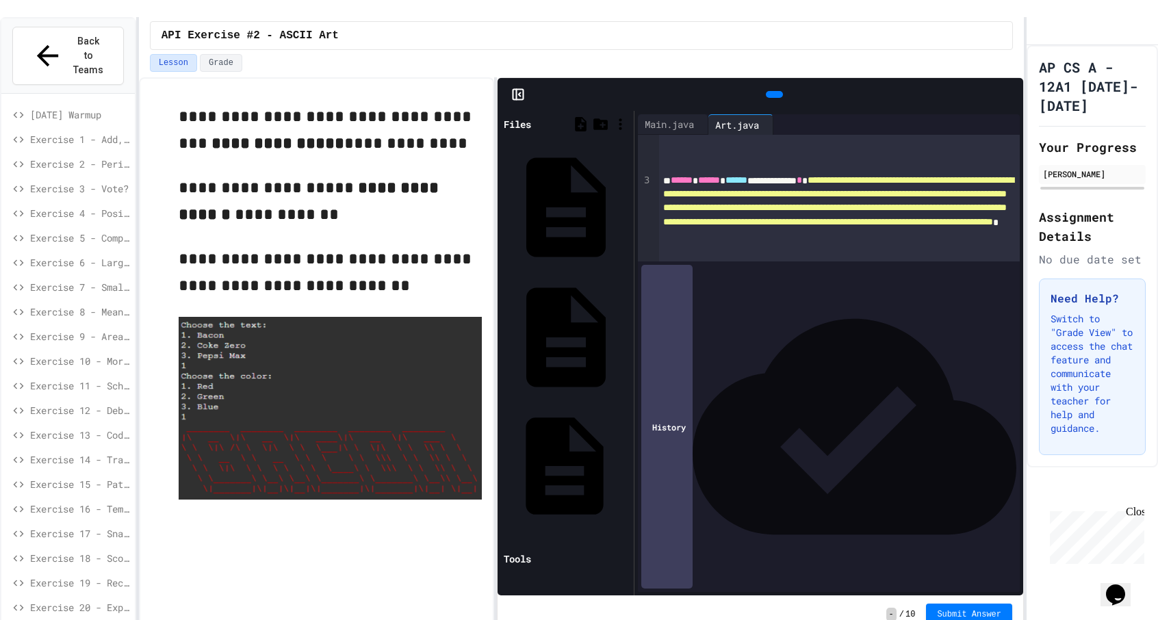
click at [626, 459] on div "Main.java" at bounding box center [626, 466] width 0 height 14
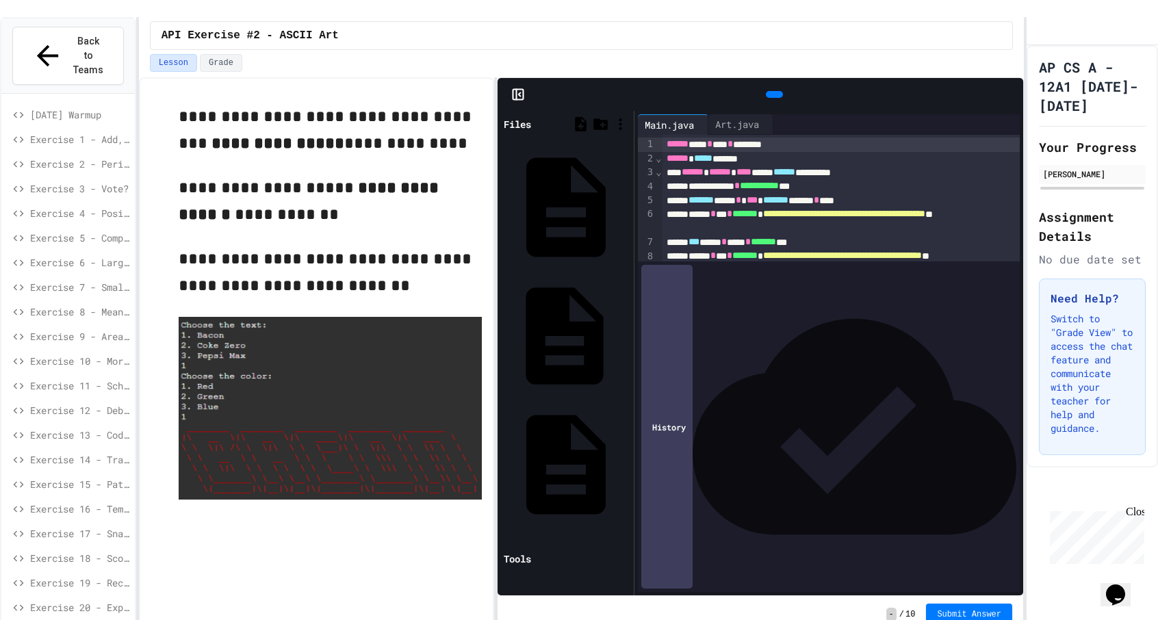
click at [626, 329] on div "ConsoleColors.java" at bounding box center [626, 336] width 0 height 14
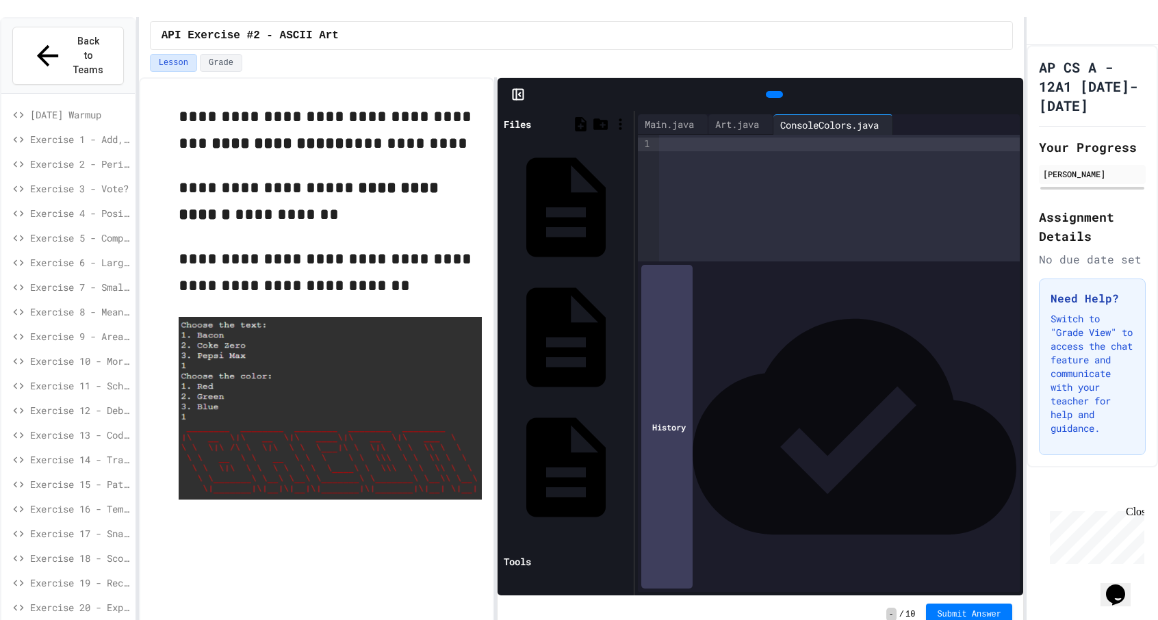
click at [706, 138] on div at bounding box center [839, 145] width 361 height 14
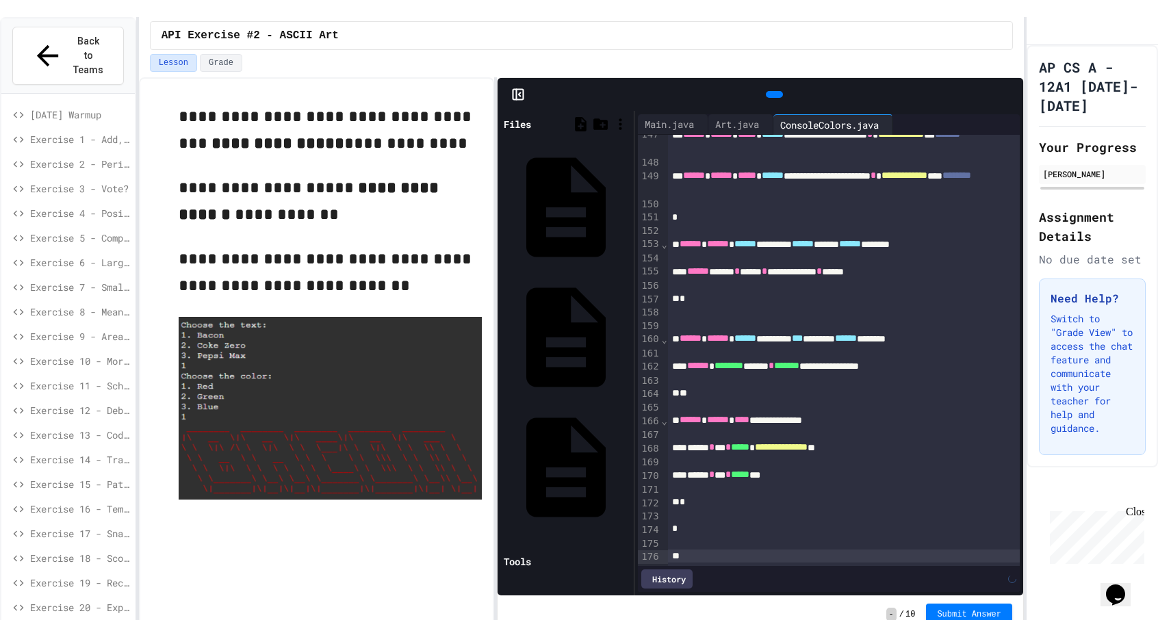
click at [575, 340] on div "Files Art.java ConsoleColors.java Main.java Tools" at bounding box center [566, 353] width 136 height 485
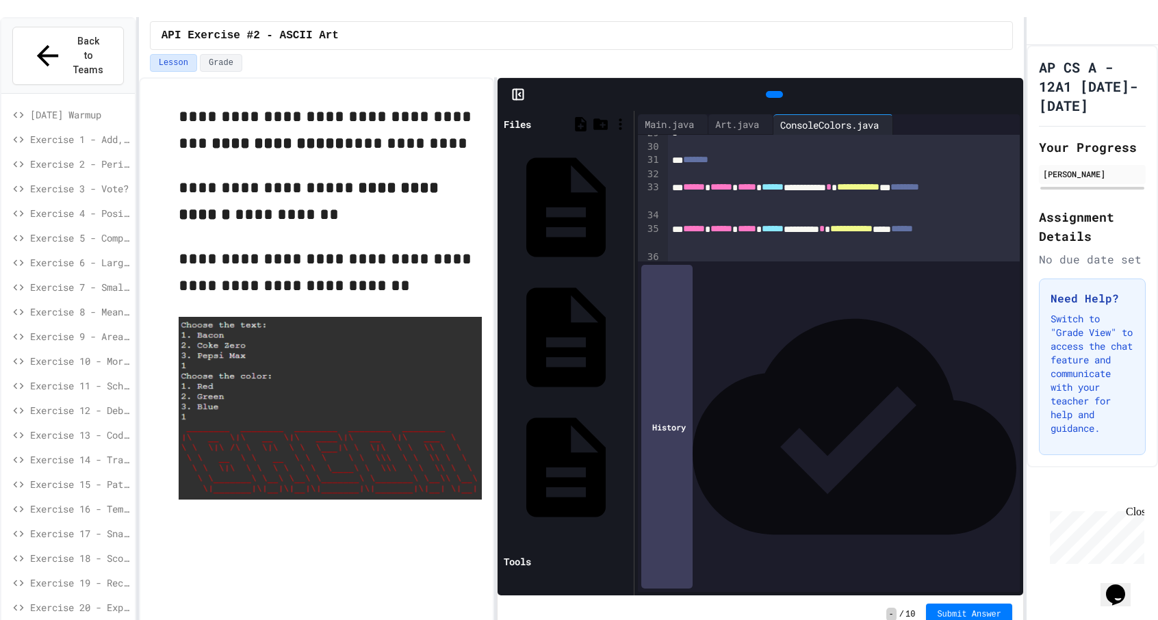
scroll to position [0, 0]
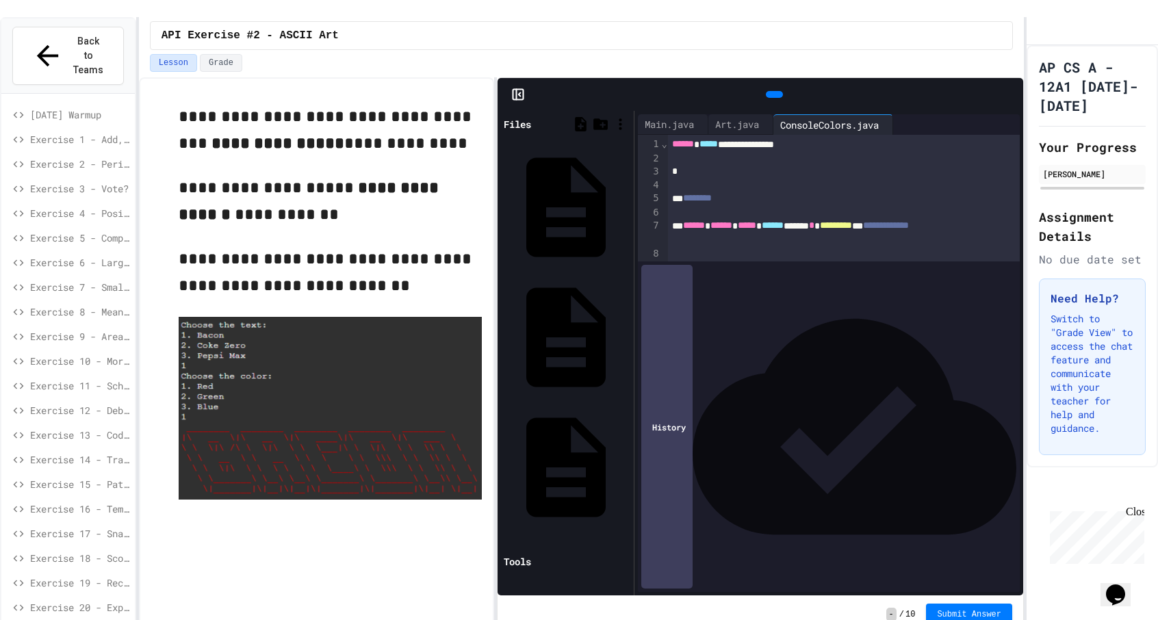
click at [501, 125] on icon at bounding box center [501, 125] width 0 height 0
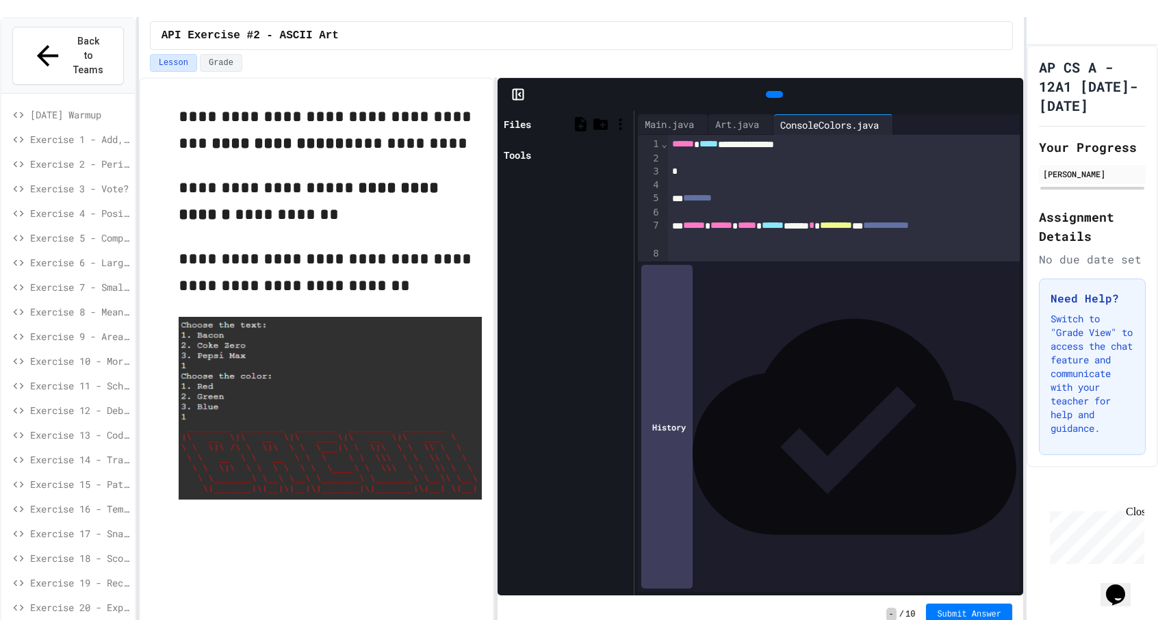
click at [501, 125] on icon at bounding box center [501, 125] width 0 height 0
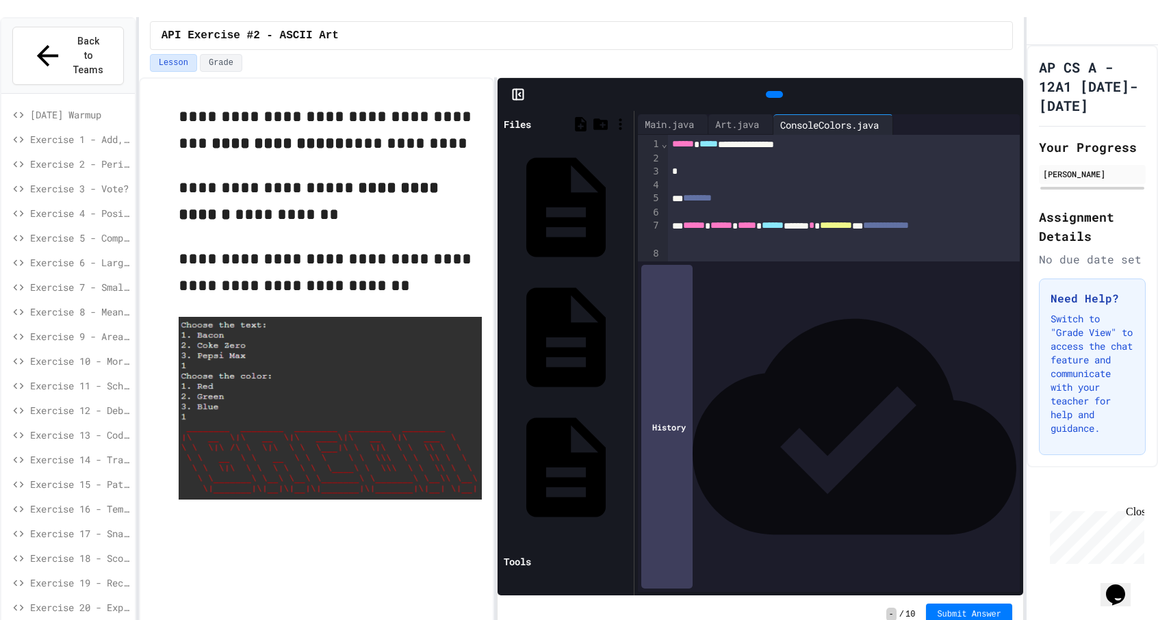
click at [501, 125] on icon at bounding box center [501, 125] width 0 height 0
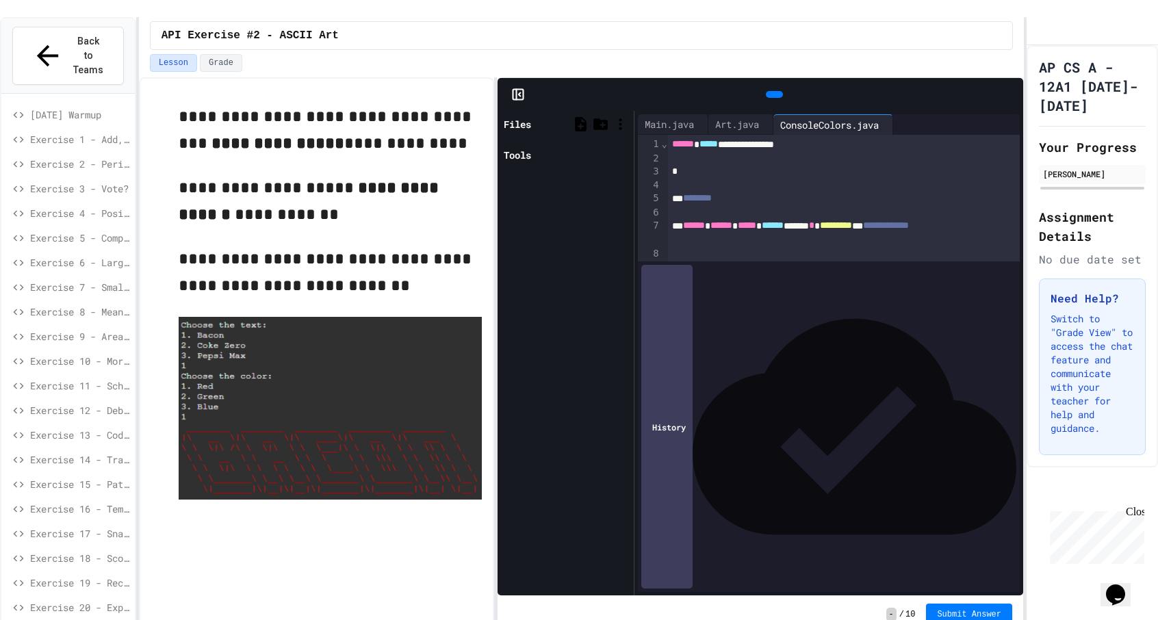
click at [518, 88] on icon at bounding box center [518, 95] width 14 height 14
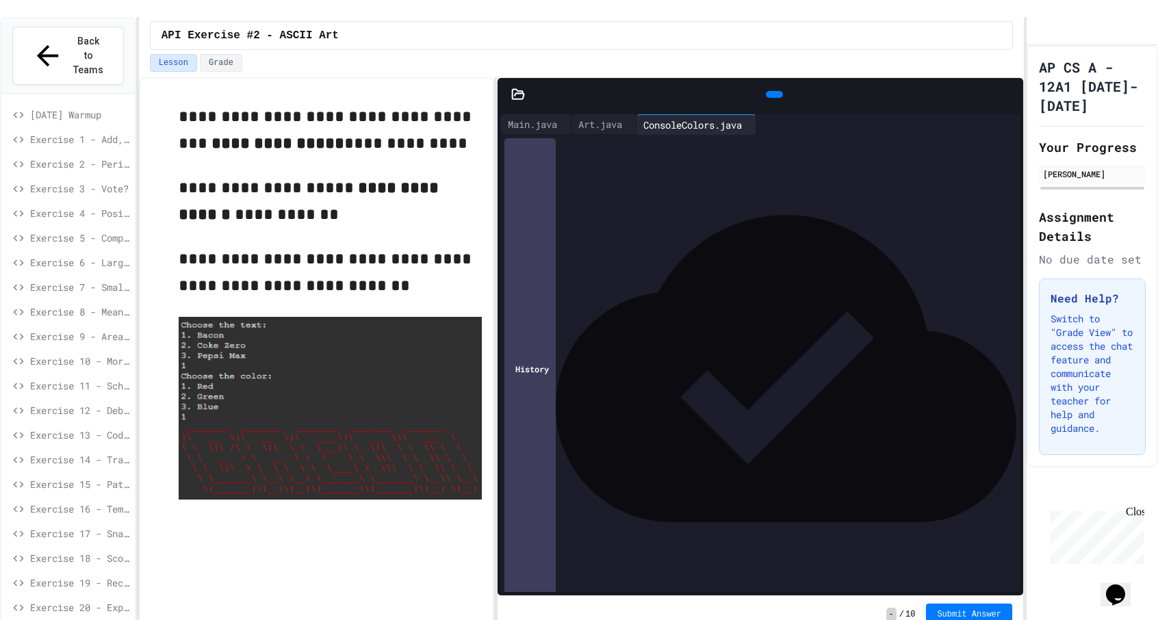
click at [876, 424] on div at bounding box center [775, 431] width 489 height 14
click at [773, 94] on icon at bounding box center [773, 94] width 0 height 0
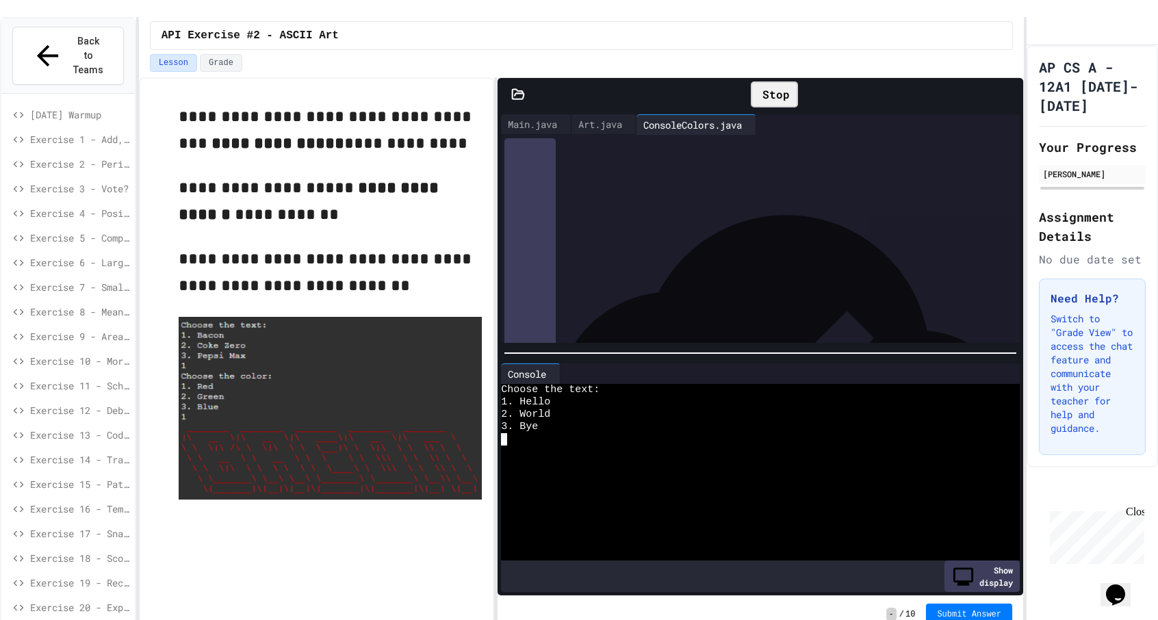
click at [635, 458] on div at bounding box center [753, 464] width 505 height 12
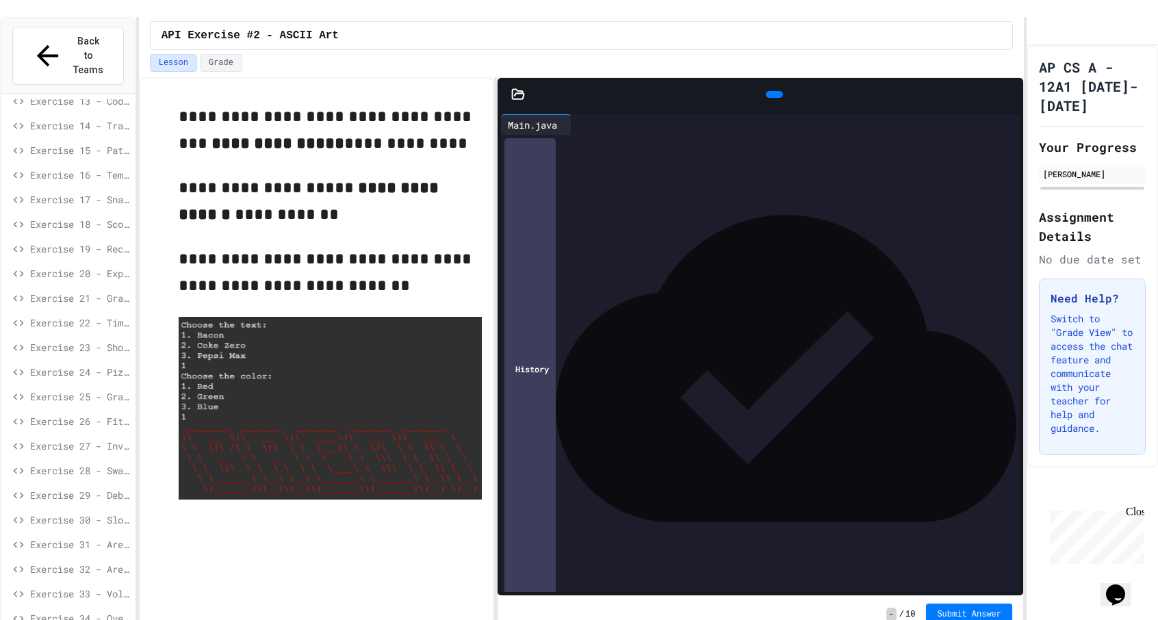
scroll to position [363, 0]
click at [60, 607] on span "API Exercise #1 - ANSI Colors" at bounding box center [79, 614] width 99 height 14
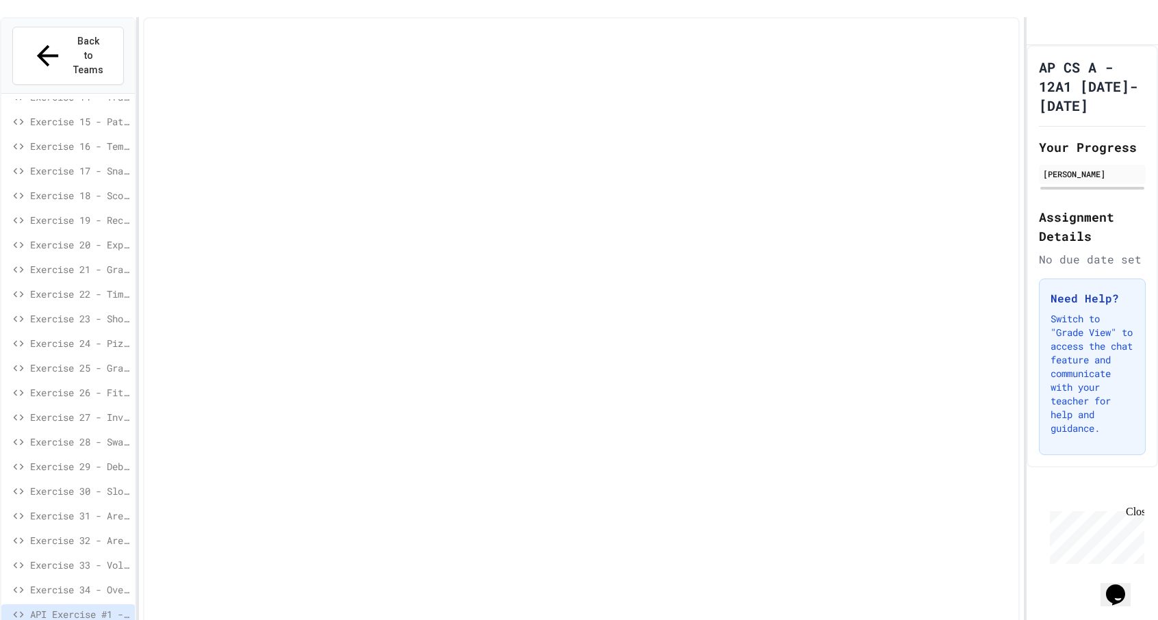
scroll to position [352, 0]
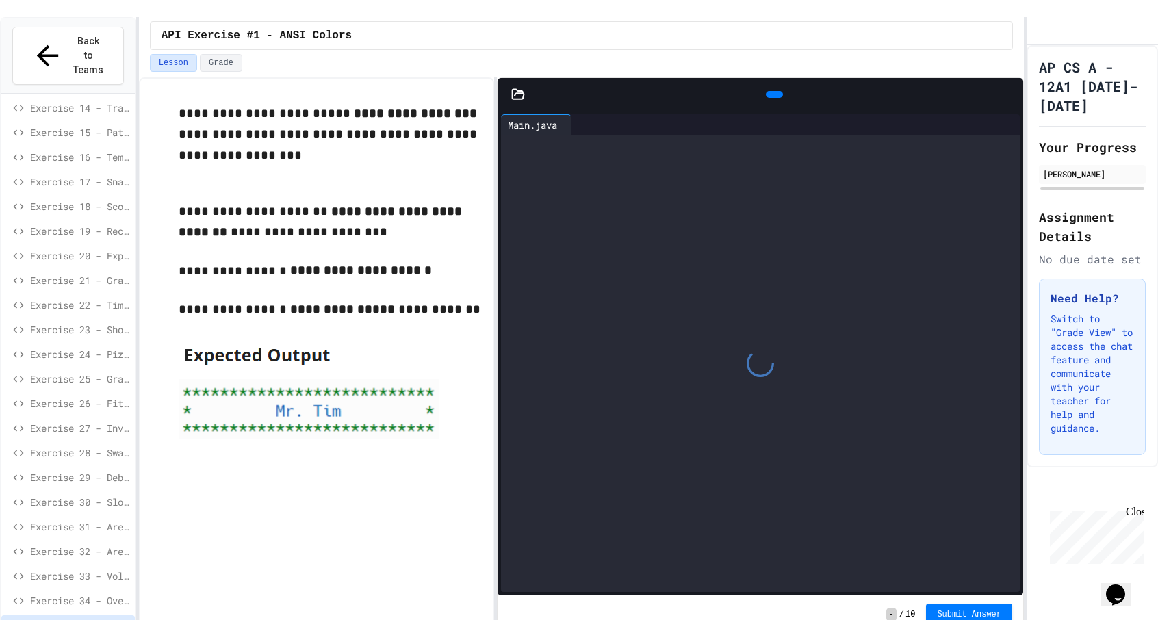
click at [566, 142] on div at bounding box center [760, 363] width 519 height 457
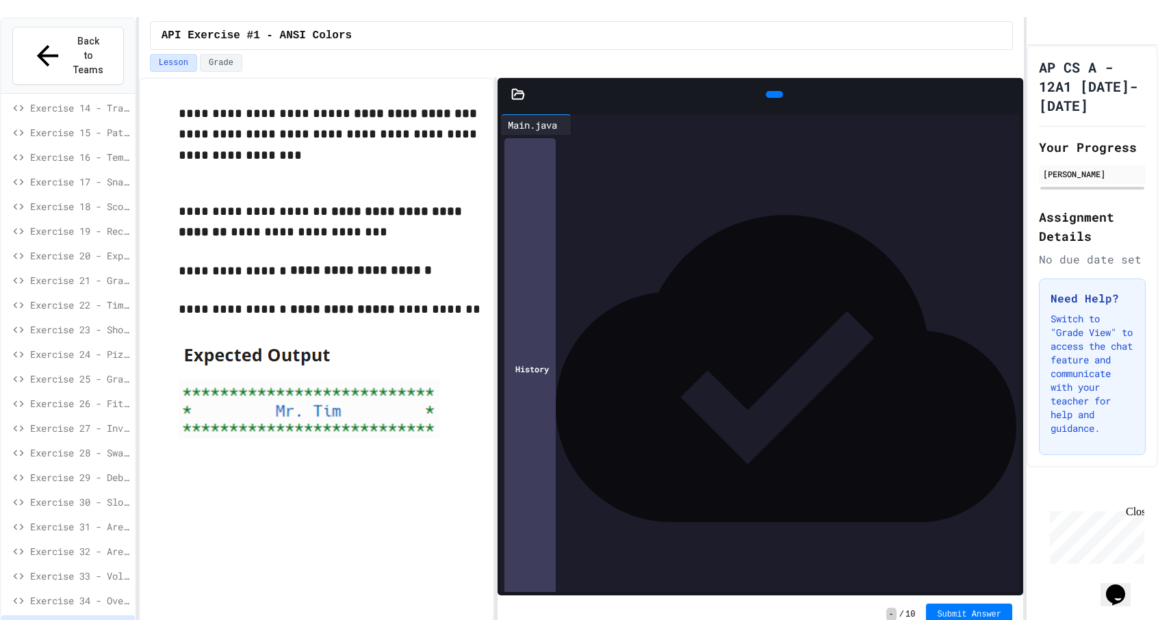
click at [565, 166] on div at bounding box center [771, 173] width 498 height 14
drag, startPoint x: 948, startPoint y: 284, endPoint x: 568, endPoint y: 280, distance: 380.0
click at [568, 288] on div "**********" at bounding box center [773, 295] width 494 height 14
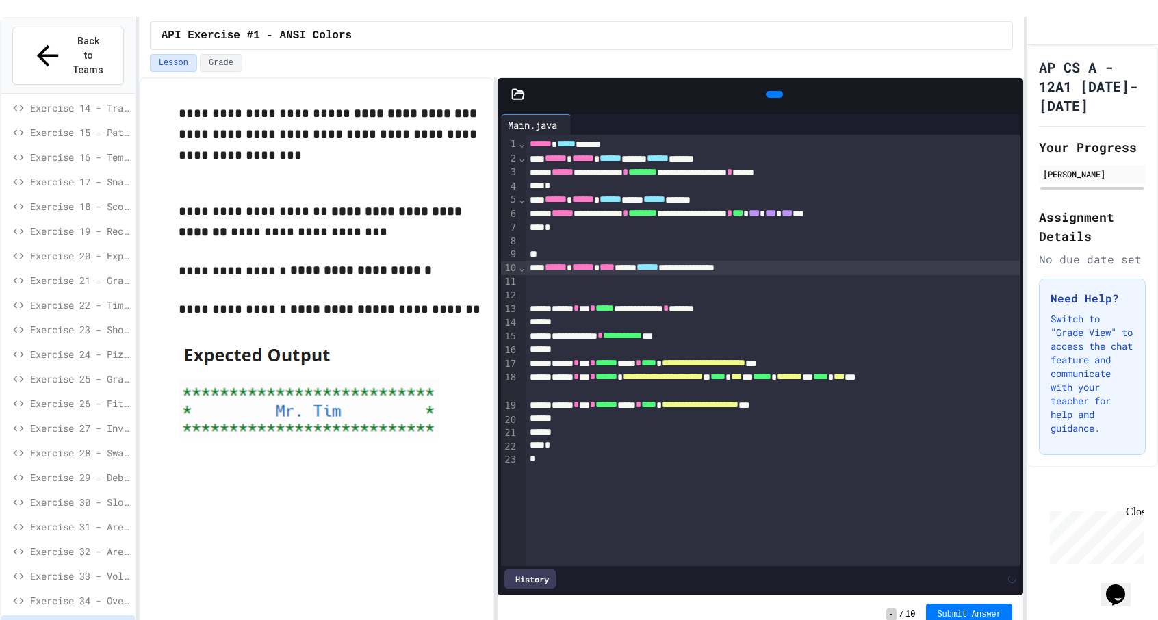
click at [524, 283] on div "› ⌄ ⌄ ⌄ ⌄" at bounding box center [521, 350] width 7 height 431
click at [531, 288] on div at bounding box center [773, 295] width 494 height 14
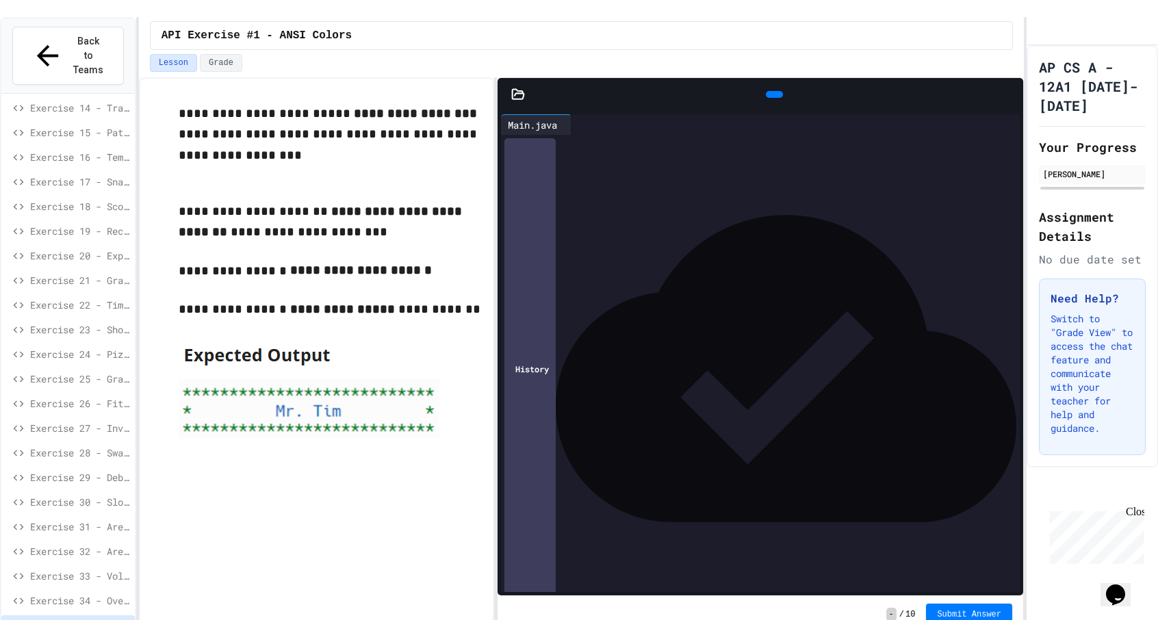
click at [519, 90] on icon at bounding box center [519, 95] width 12 height 10
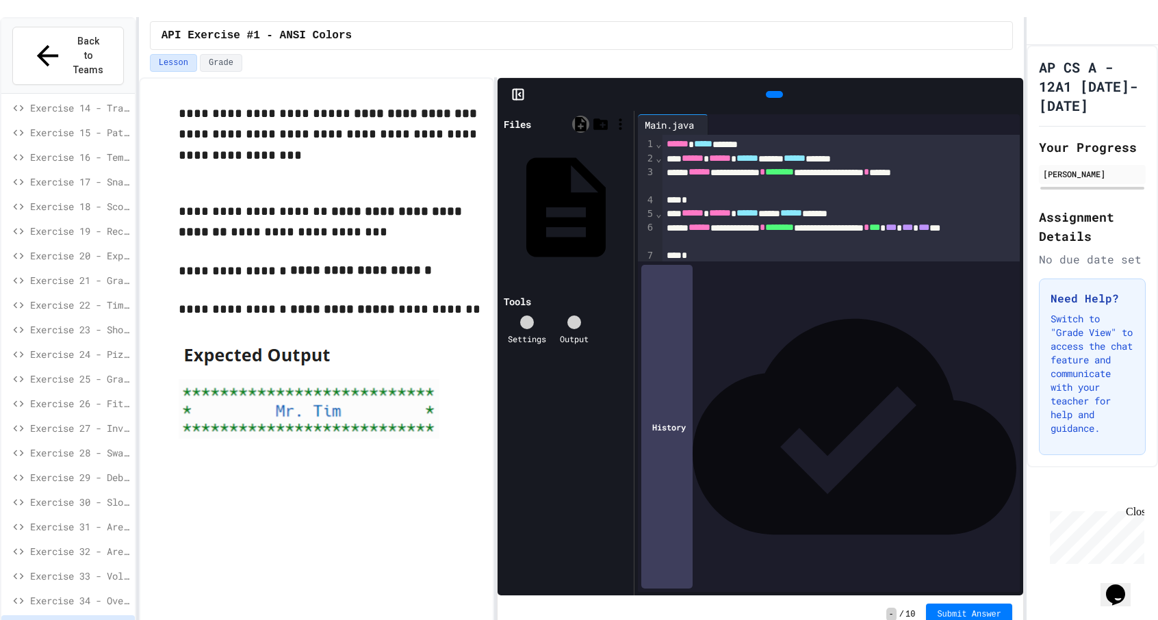
click at [579, 117] on icon at bounding box center [581, 124] width 12 height 14
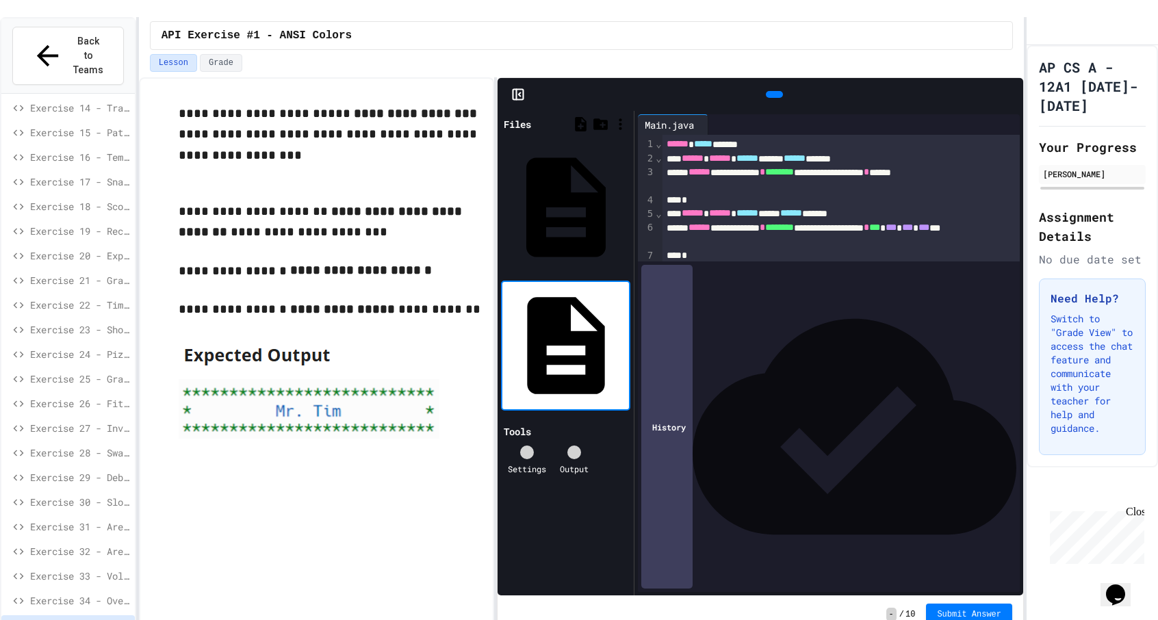
click at [628, 339] on input at bounding box center [628, 346] width 0 height 14
type input "*"
type input "**********"
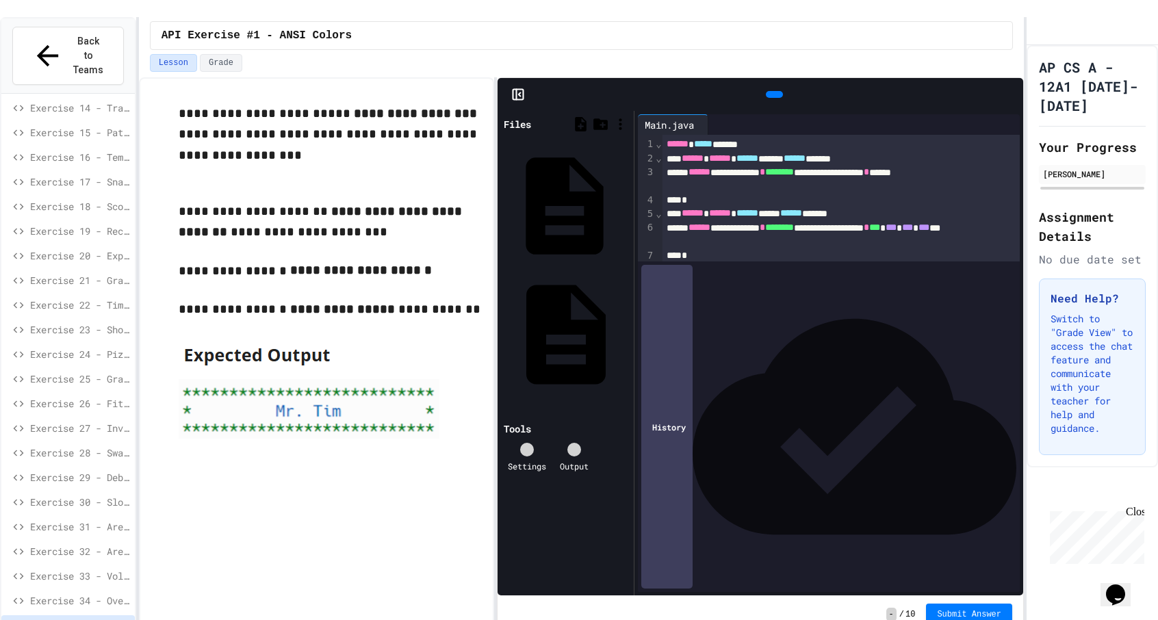
click at [626, 199] on div "ConsoleColors.java" at bounding box center [626, 206] width 0 height 14
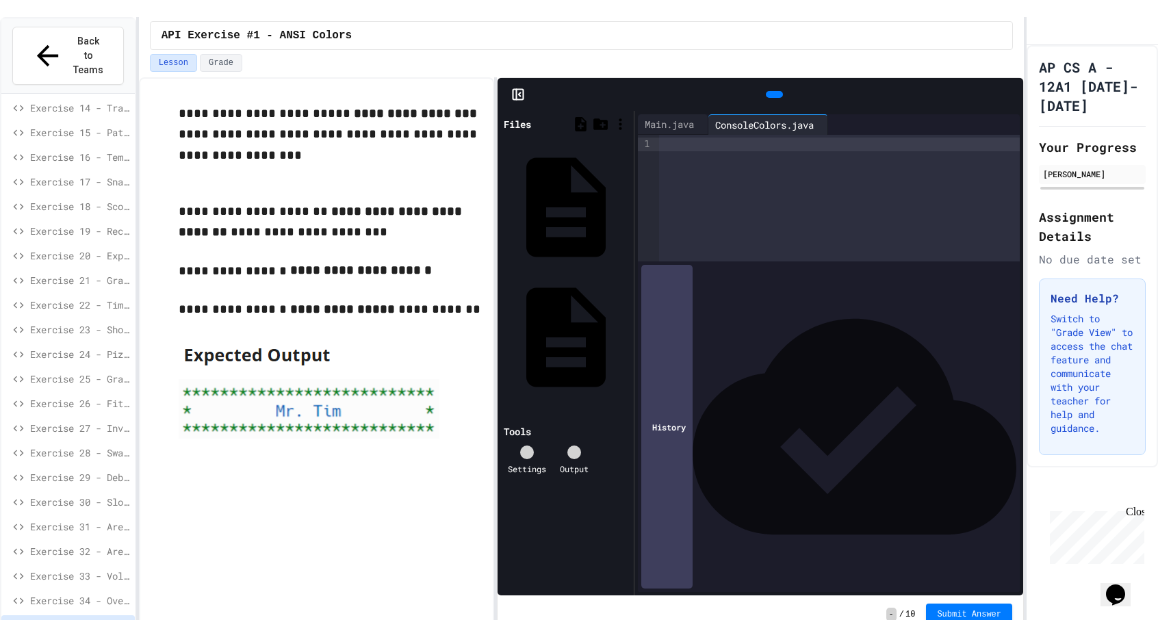
click at [697, 197] on div at bounding box center [839, 198] width 361 height 127
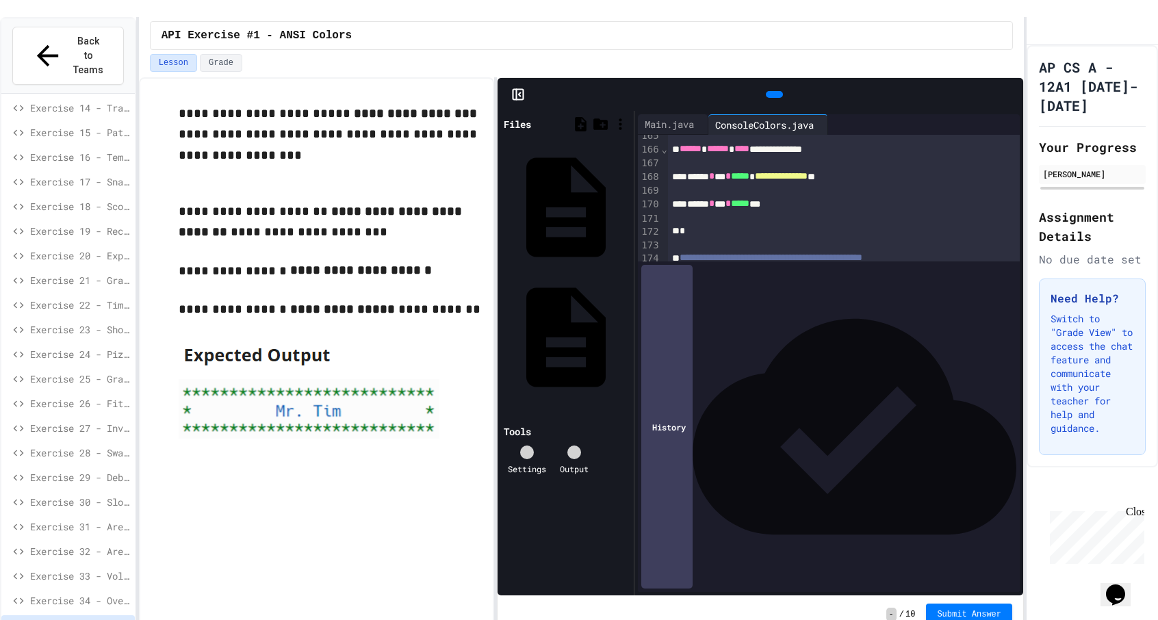
click at [766, 91] on div at bounding box center [774, 94] width 17 height 7
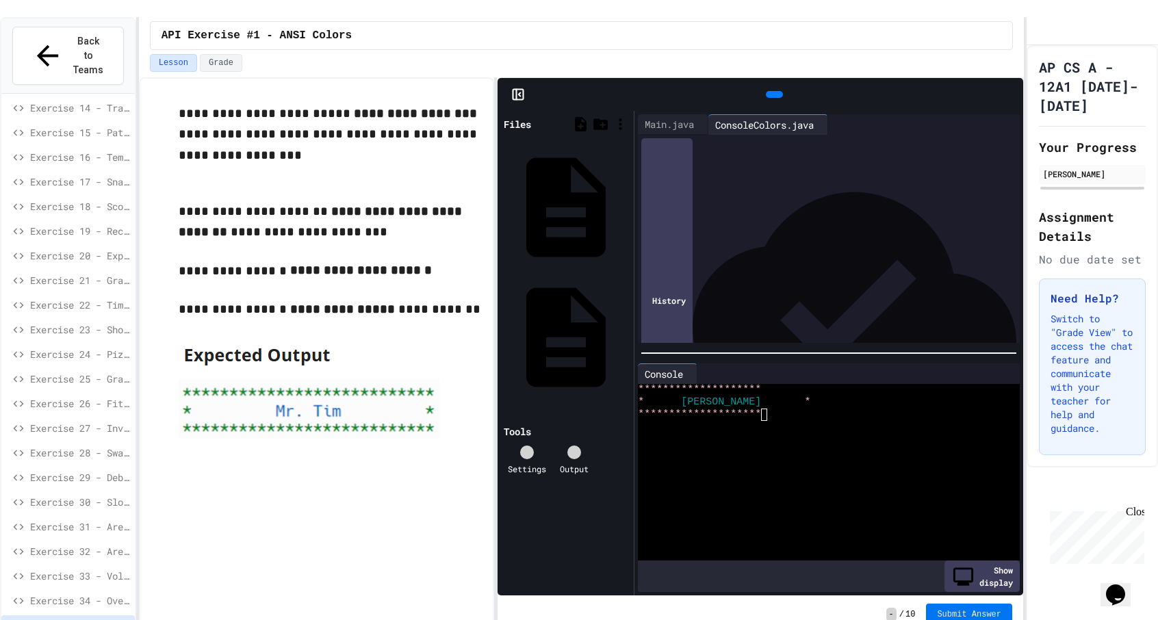
click at [961, 609] on span "Submit Answer" at bounding box center [969, 614] width 64 height 11
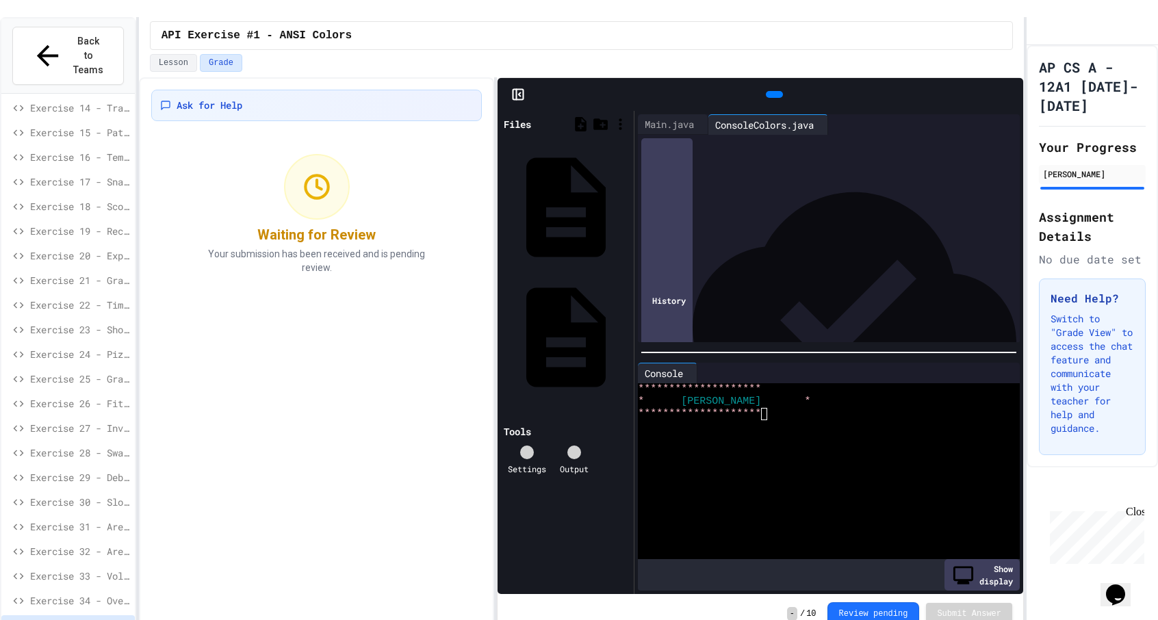
click at [55, 594] on span "Exercise 34 - Overload Calculate Average" at bounding box center [79, 601] width 99 height 14
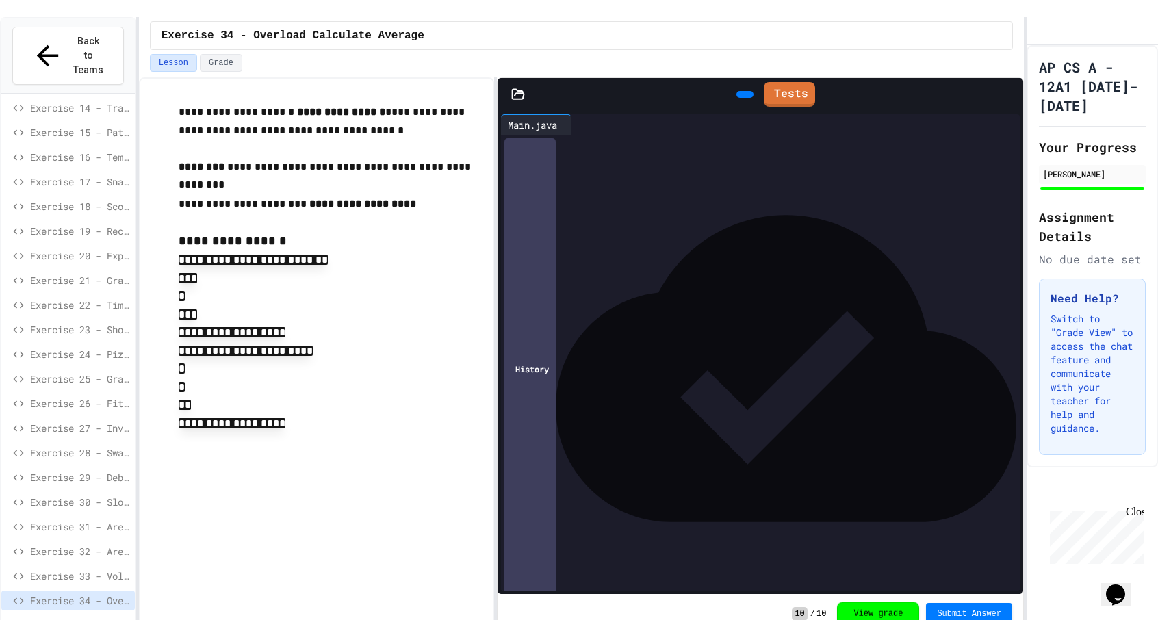
click at [878, 603] on button "View grade" at bounding box center [878, 614] width 82 height 23
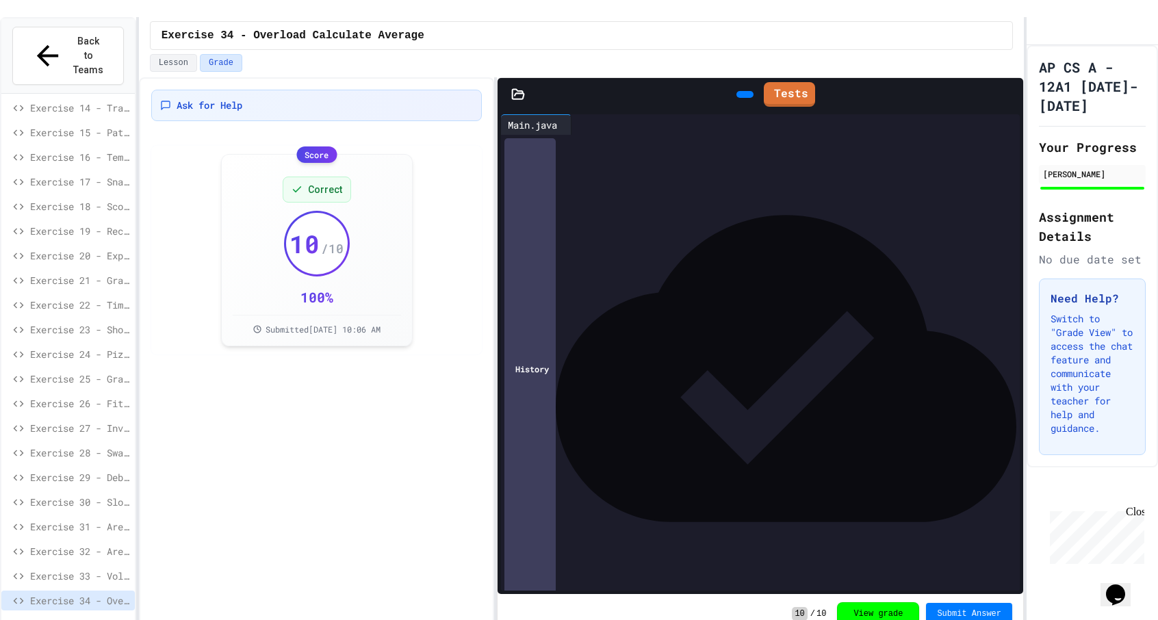
click at [262, 478] on div "Ask for Help Score Correct 10 / 10 100 % Submitted [DATE] 10:06 AM" at bounding box center [317, 357] width 356 height 560
click at [61, 569] on span "Exercise 33 - Volume of Pentagon Prism" at bounding box center [79, 576] width 99 height 14
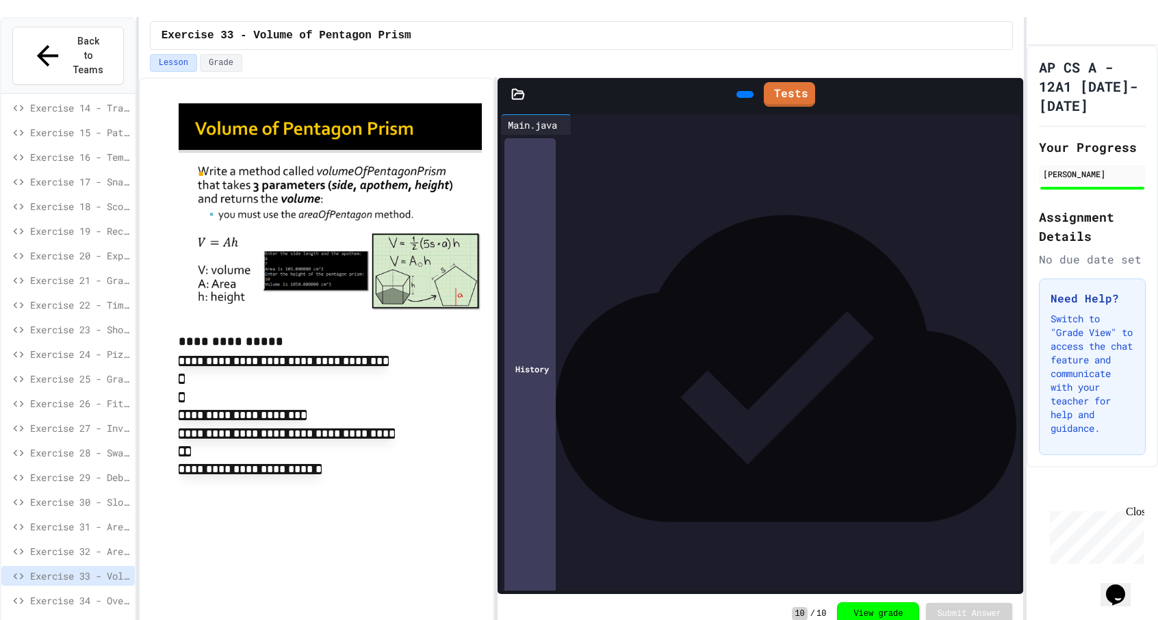
scroll to position [363, 0]
